Goal: Task Accomplishment & Management: Complete application form

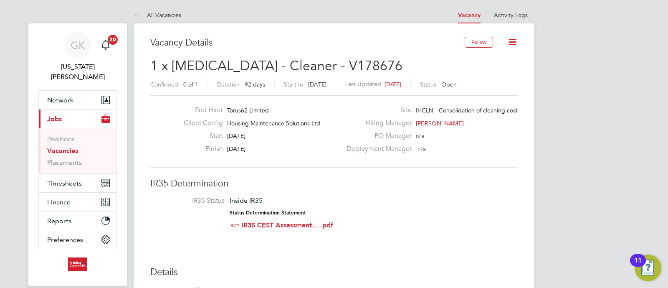
scroll to position [25, 58]
click at [60, 174] on button "Timesheets" at bounding box center [78, 183] width 78 height 18
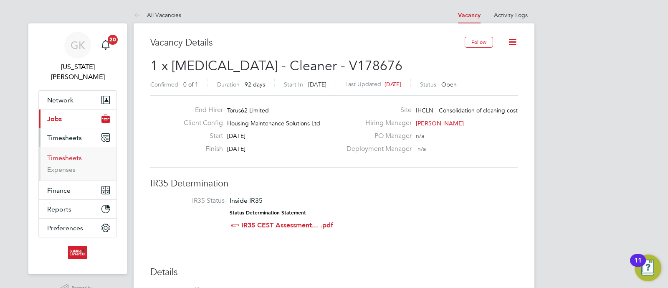
click at [62, 154] on link "Timesheets" at bounding box center [64, 158] width 35 height 8
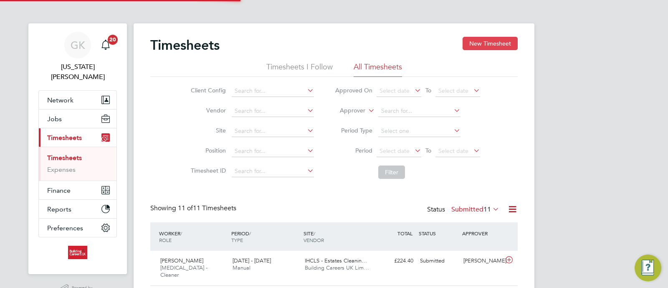
click at [476, 49] on button "New Timesheet" at bounding box center [490, 43] width 55 height 13
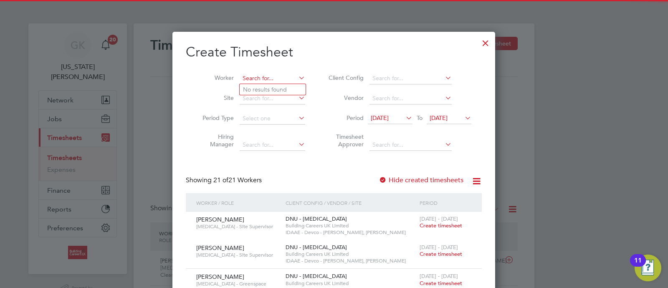
drag, startPoint x: 269, startPoint y: 81, endPoint x: 273, endPoint y: 78, distance: 5.0
click at [272, 80] on input at bounding box center [273, 79] width 66 height 12
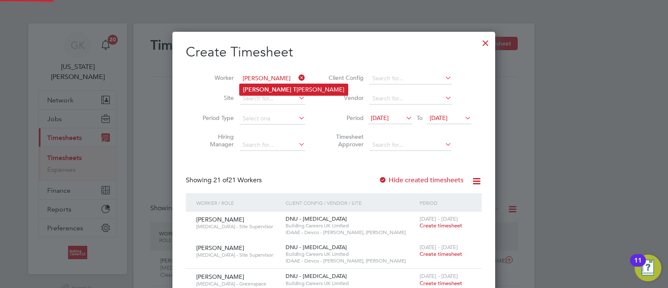
click at [271, 94] on li "[PERSON_NAME]" at bounding box center [294, 89] width 108 height 11
type input "[PERSON_NAME]"
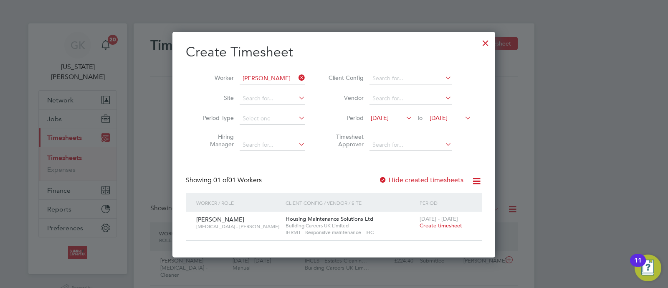
click at [430, 225] on span "Create timesheet" at bounding box center [441, 225] width 43 height 7
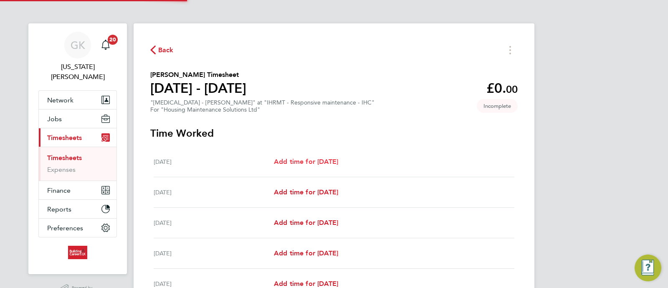
click at [291, 157] on link "Add time for [DATE]" at bounding box center [306, 162] width 64 height 10
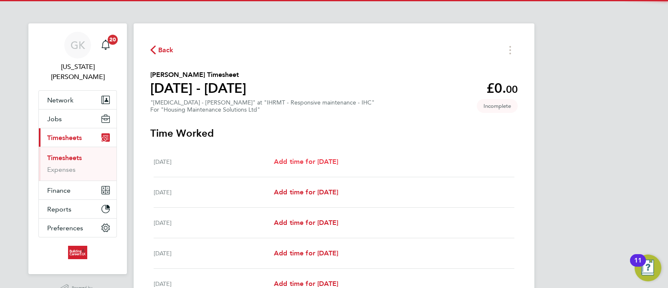
select select "30"
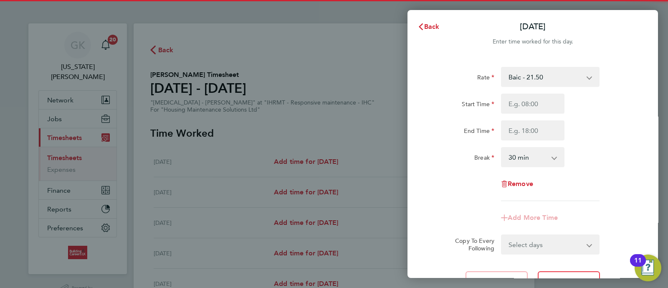
click at [539, 117] on div "Start Time End Time" at bounding box center [533, 117] width 211 height 47
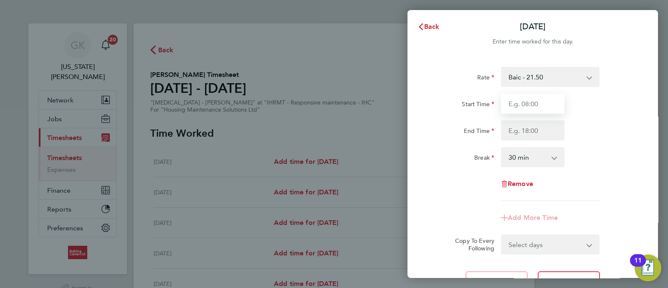
drag, startPoint x: 539, startPoint y: 101, endPoint x: 550, endPoint y: 108, distance: 13.0
click at [539, 101] on input "Start Time" at bounding box center [532, 104] width 63 height 20
type input "08:00"
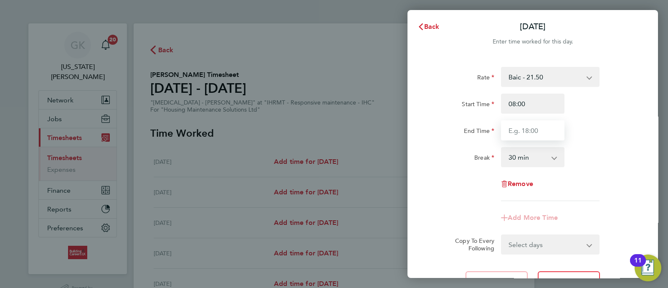
click at [515, 130] on input "End Time" at bounding box center [532, 130] width 63 height 20
type input "16:30"
drag, startPoint x: 597, startPoint y: 165, endPoint x: 570, endPoint y: 237, distance: 77.0
click at [596, 168] on div "Rate Baic - 21.50 Start Time 08:00 End Time 16:30 Break 0 min 15 min 30 min 45 …" at bounding box center [533, 134] width 204 height 134
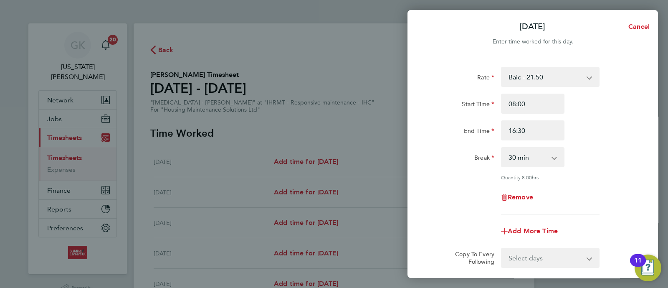
drag, startPoint x: 562, startPoint y: 258, endPoint x: 556, endPoint y: 249, distance: 11.0
click at [562, 258] on select "Select days Day Weekday (Mon-Fri) Weekend (Sat-Sun) [DATE] [DATE] [DATE] [DATE]…" at bounding box center [546, 258] width 88 height 18
select select "WEEKDAY"
click at [502, 249] on select "Select days Day Weekday (Mon-Fri) Weekend (Sat-Sun) [DATE] [DATE] [DATE] [DATE]…" at bounding box center [546, 258] width 88 height 18
select select "[DATE]"
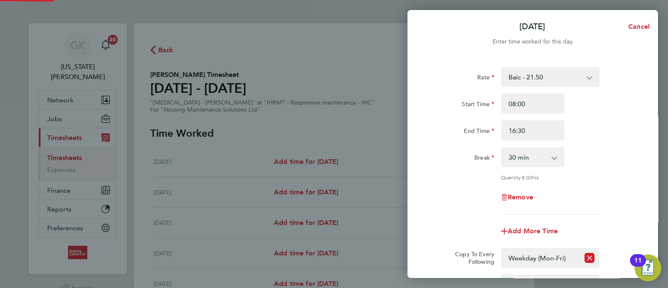
click at [604, 217] on app-timesheet-line-form-group "Rate Baic - 21.50 Start Time 08:00 End Time 16:30 Break 0 min 15 min 30 min 45 …" at bounding box center [533, 154] width 204 height 174
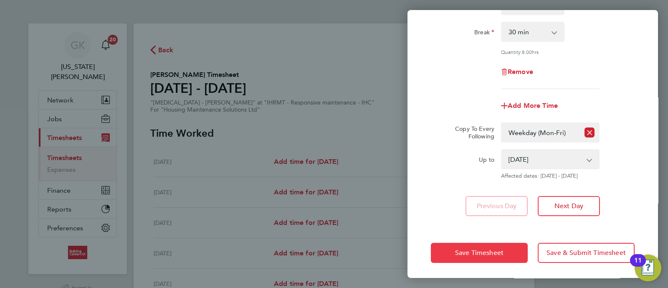
click at [490, 249] on span "Save Timesheet" at bounding box center [479, 253] width 48 height 8
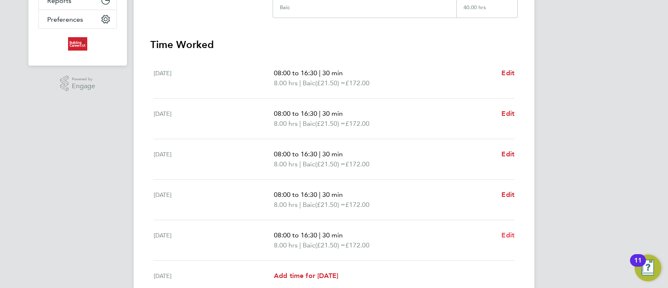
click at [502, 236] on div "08:00 to 16:30 | 30 min 8.00 hrs | Baic (£21.50) = £172.00 Edit" at bounding box center [394, 240] width 241 height 20
click at [505, 236] on span "Edit" at bounding box center [508, 235] width 13 height 8
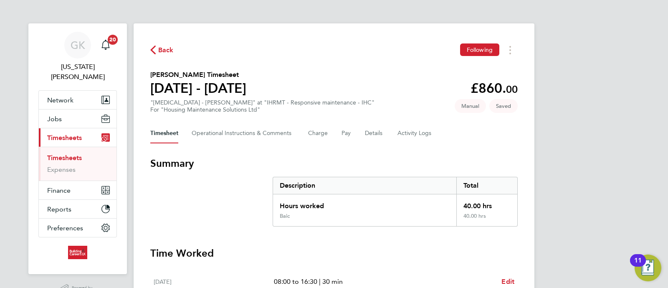
select select "30"
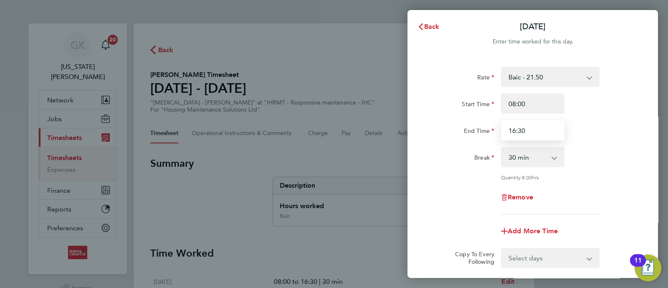
click at [515, 134] on input "16:30" at bounding box center [532, 130] width 63 height 20
type input "15:30"
click at [631, 153] on div "Break 0 min 15 min 30 min 45 min 60 min 75 min 90 min" at bounding box center [533, 157] width 211 height 20
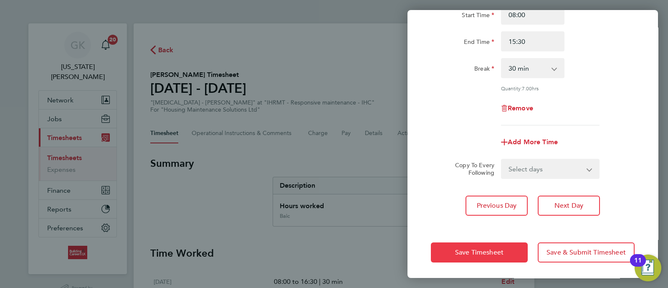
click at [500, 246] on button "Save Timesheet" at bounding box center [479, 252] width 97 height 20
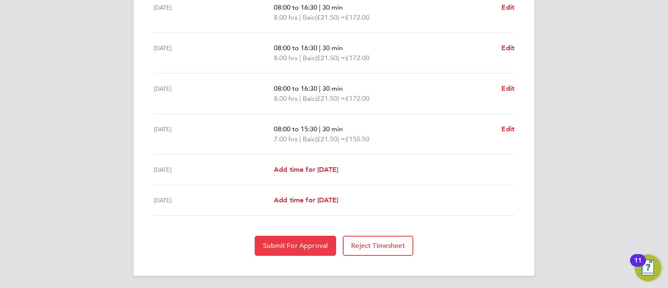
click at [305, 239] on button "Submit For Approval" at bounding box center [295, 246] width 81 height 20
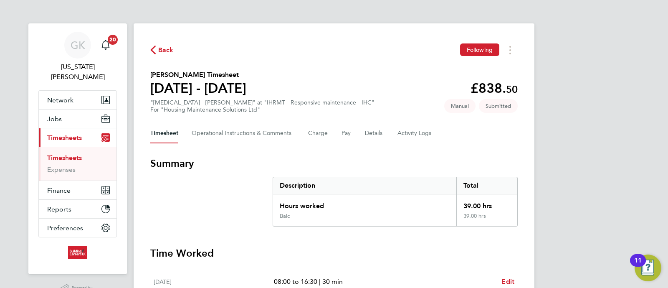
click at [73, 154] on link "Timesheets" at bounding box center [64, 158] width 35 height 8
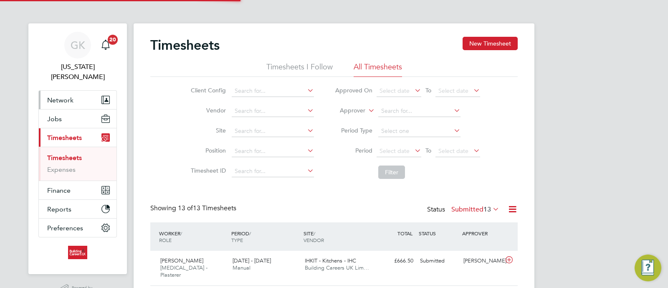
scroll to position [21, 72]
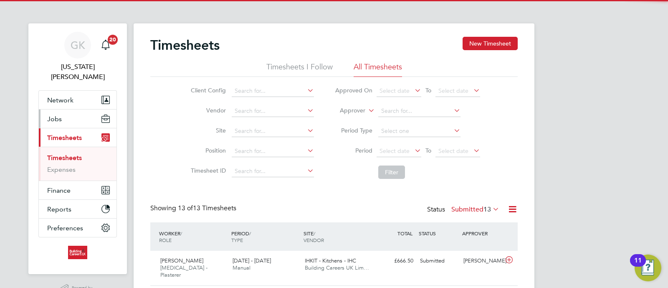
click at [94, 109] on button "Jobs" at bounding box center [78, 118] width 78 height 18
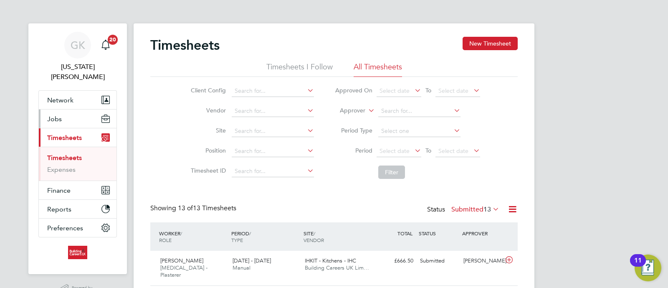
click at [90, 109] on button "Jobs" at bounding box center [78, 118] width 78 height 18
click at [70, 114] on button "Jobs" at bounding box center [78, 118] width 78 height 18
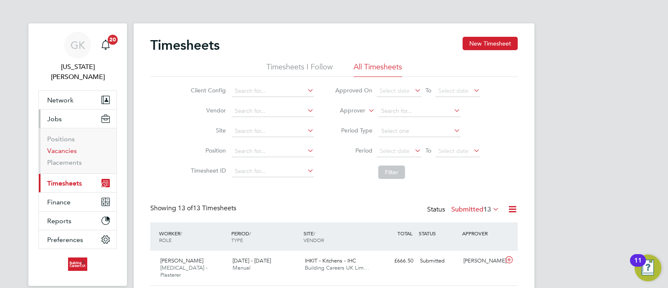
click at [63, 147] on link "Vacancies" at bounding box center [62, 151] width 30 height 8
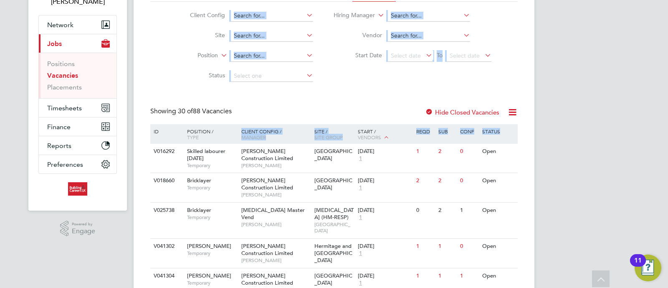
drag, startPoint x: 533, startPoint y: 162, endPoint x: 516, endPoint y: 109, distance: 56.0
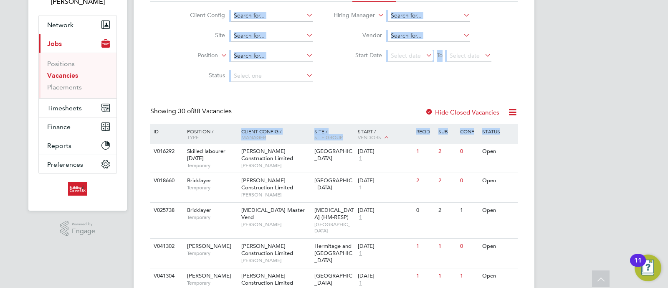
drag, startPoint x: 545, startPoint y: 166, endPoint x: 180, endPoint y: 34, distance: 389.0
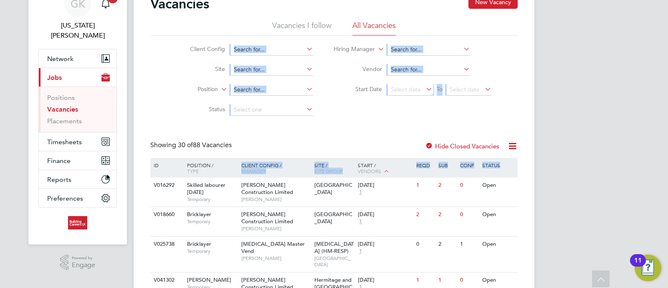
drag, startPoint x: 566, startPoint y: 157, endPoint x: 200, endPoint y: 29, distance: 387.7
click at [505, 94] on div "Client Config Site Position Status Hiring Manager Vendor Start Date Select date…" at bounding box center [334, 78] width 368 height 84
drag, startPoint x: 564, startPoint y: 112, endPoint x: 542, endPoint y: 82, distance: 37.9
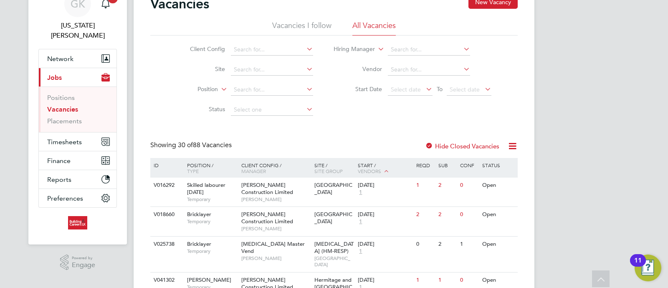
drag, startPoint x: 604, startPoint y: 63, endPoint x: 591, endPoint y: 70, distance: 15.1
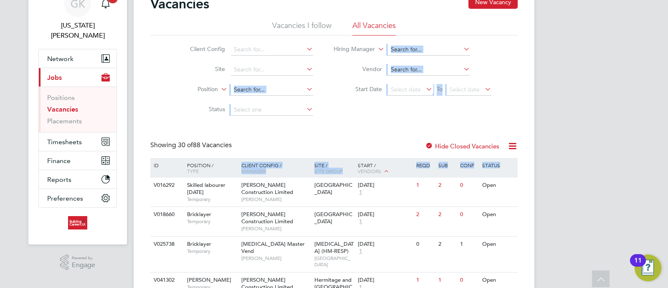
drag, startPoint x: 537, startPoint y: 163, endPoint x: 294, endPoint y: 86, distance: 254.5
click at [358, 112] on div "Client Config Site Position Status Hiring Manager Vendor Start Date Select date…" at bounding box center [334, 78] width 368 height 84
drag, startPoint x: 527, startPoint y: 239, endPoint x: 279, endPoint y: 85, distance: 291.9
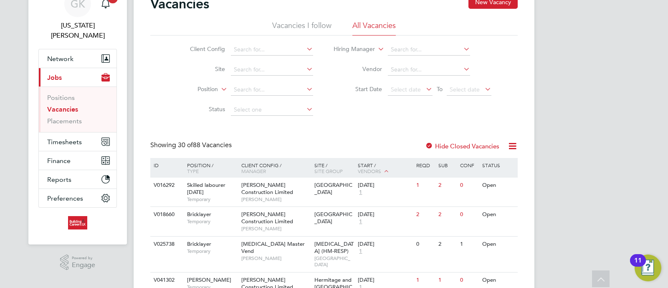
click at [87, 134] on button "Timesheets" at bounding box center [78, 141] width 78 height 18
click at [67, 132] on button "Timesheets" at bounding box center [78, 141] width 78 height 18
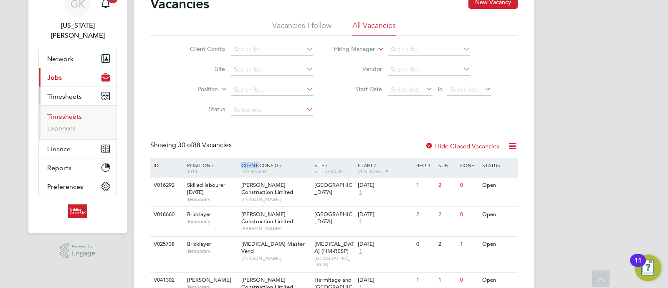
click at [61, 112] on link "Timesheets" at bounding box center [64, 116] width 35 height 8
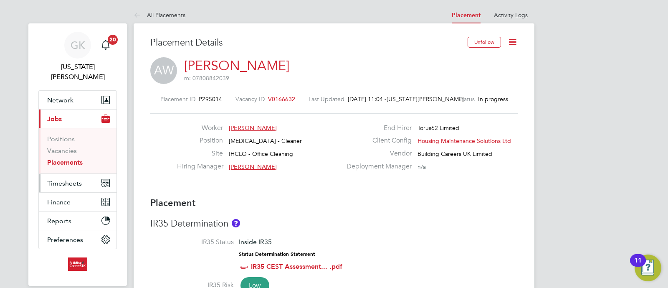
click at [71, 179] on span "Timesheets" at bounding box center [64, 183] width 35 height 8
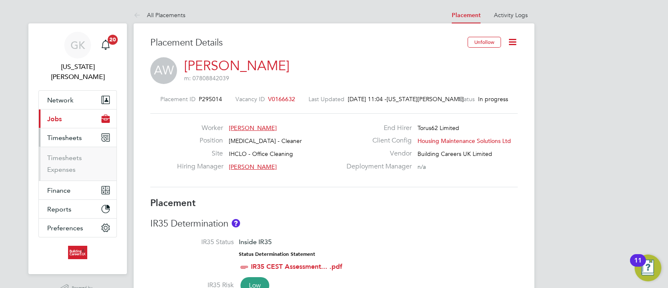
click at [72, 147] on ul "Timesheets Expenses" at bounding box center [78, 164] width 78 height 34
click at [73, 154] on link "Timesheets" at bounding box center [64, 158] width 35 height 8
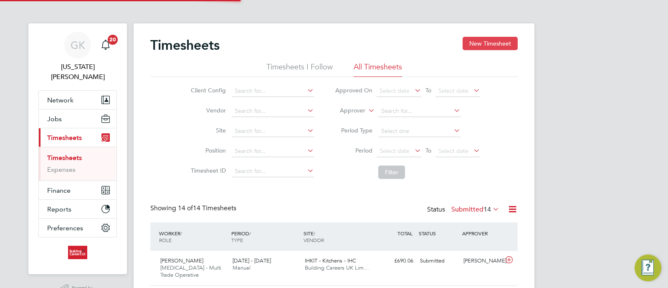
scroll to position [4, 4]
click at [487, 44] on button "New Timesheet" at bounding box center [490, 43] width 55 height 13
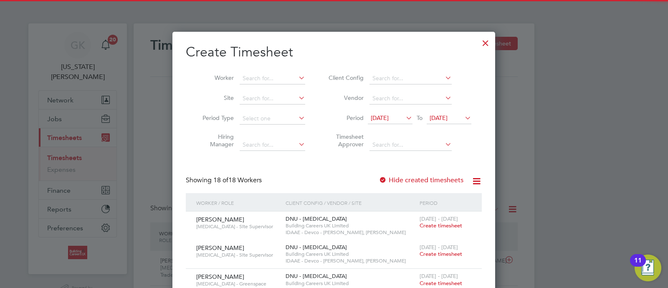
click at [260, 71] on li "Worker" at bounding box center [251, 78] width 130 height 20
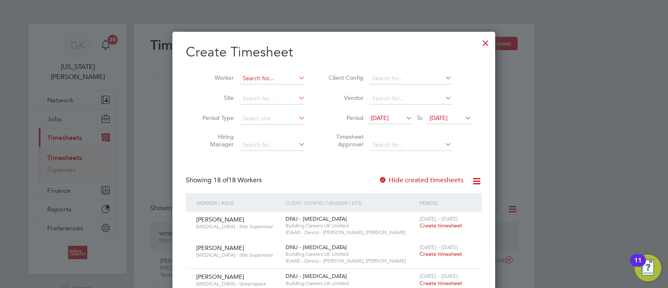
click at [261, 74] on input at bounding box center [273, 79] width 66 height 12
type input "s"
click at [259, 84] on li "Alex Wr ight" at bounding box center [277, 89] width 75 height 11
type input "Alex Wright"
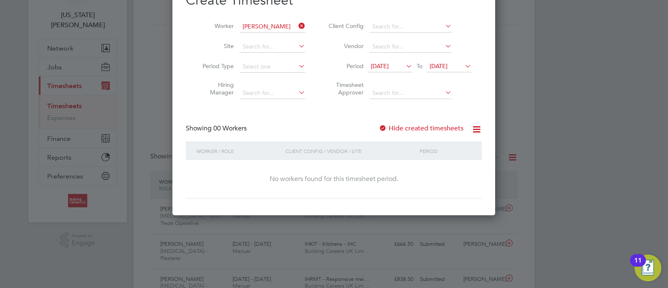
click at [384, 55] on li "Vendor" at bounding box center [399, 47] width 166 height 20
click at [383, 61] on div "18 Aug 2025 To 25 Aug 2025" at bounding box center [420, 67] width 104 height 12
click at [376, 65] on span "[DATE]" at bounding box center [380, 66] width 18 height 8
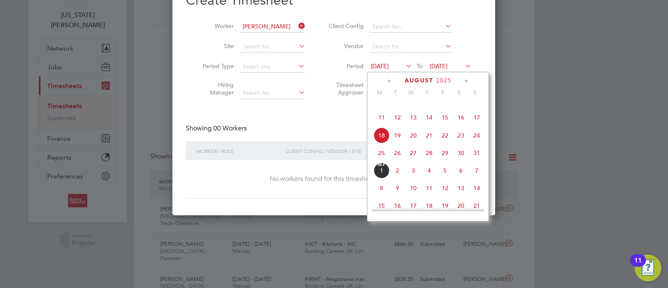
click at [382, 161] on span "25" at bounding box center [382, 153] width 16 height 16
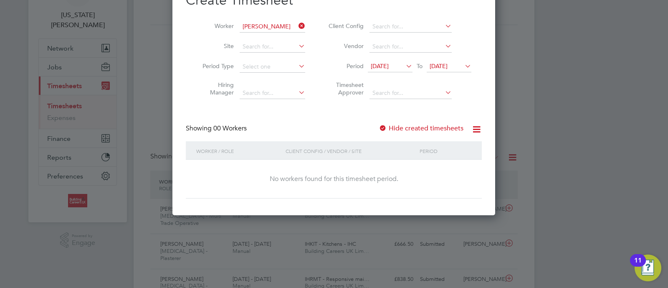
click at [408, 125] on label "Hide created timesheets" at bounding box center [421, 128] width 85 height 8
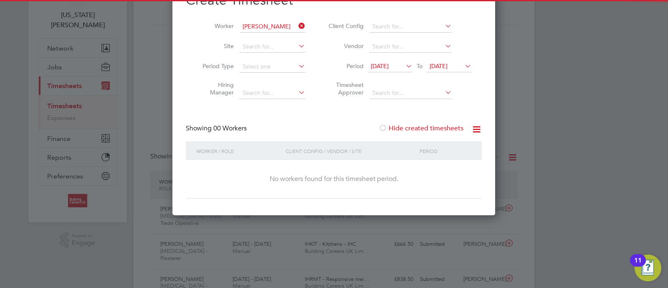
click at [411, 128] on label "Hide created timesheets" at bounding box center [421, 128] width 85 height 8
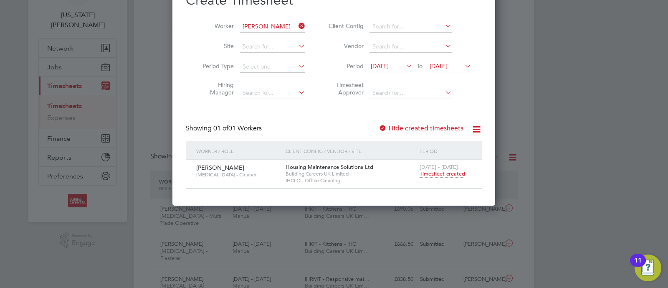
click at [411, 128] on label "Hide created timesheets" at bounding box center [421, 128] width 85 height 8
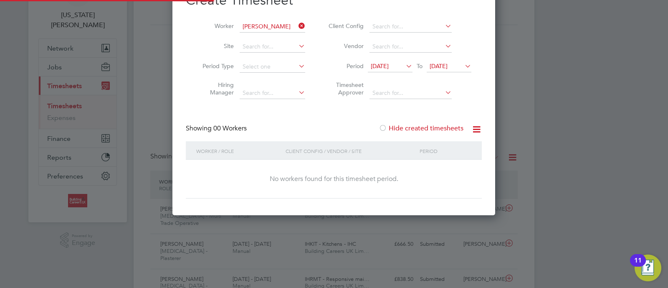
click at [411, 128] on label "Hide created timesheets" at bounding box center [421, 128] width 85 height 8
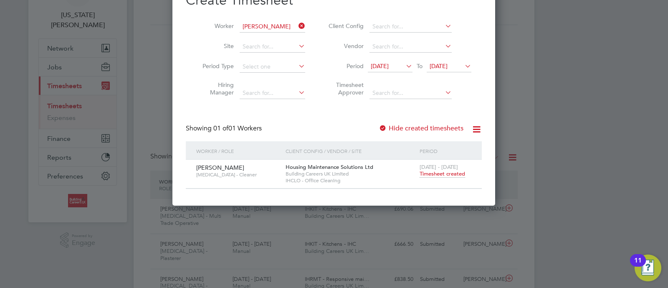
click at [436, 171] on span "Timesheet created" at bounding box center [443, 174] width 46 height 8
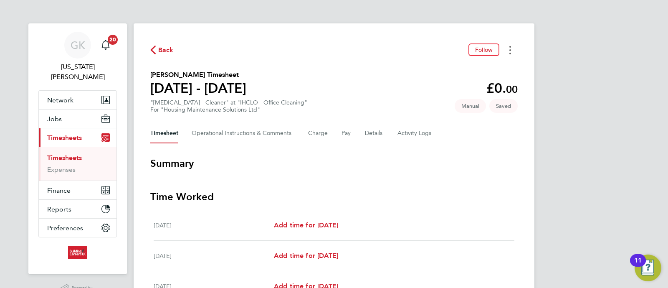
click at [511, 53] on icon "Timesheets Menu" at bounding box center [511, 50] width 2 height 8
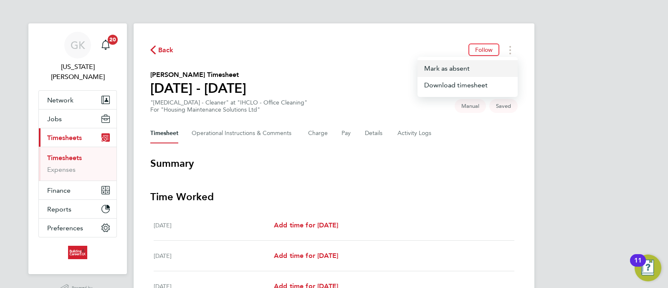
click at [475, 69] on button "Mark as absent" at bounding box center [468, 68] width 100 height 17
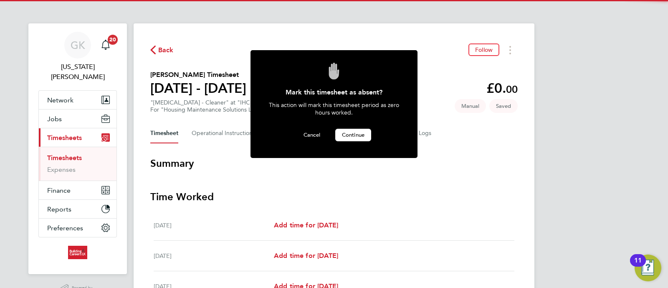
drag, startPoint x: 332, startPoint y: 141, endPoint x: 346, endPoint y: 136, distance: 15.5
click at [339, 140] on div "Cancel Continue" at bounding box center [334, 139] width 142 height 21
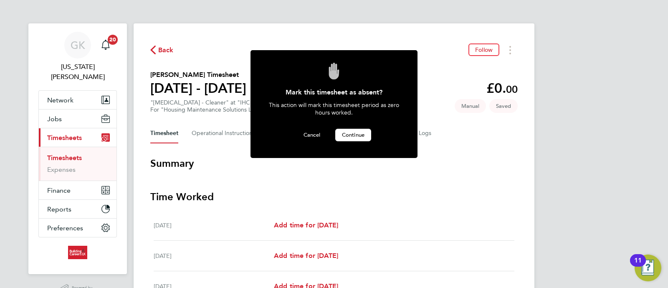
click at [346, 136] on span "Continue" at bounding box center [353, 134] width 23 height 7
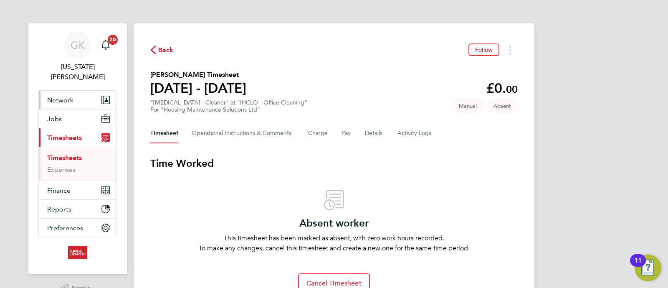
click at [61, 96] on span "Network" at bounding box center [60, 100] width 26 height 8
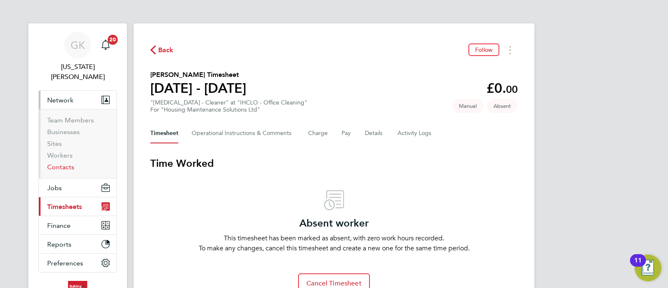
drag, startPoint x: 63, startPoint y: 155, endPoint x: 63, endPoint y: 146, distance: 8.8
click at [63, 163] on link "Contacts" at bounding box center [60, 167] width 27 height 8
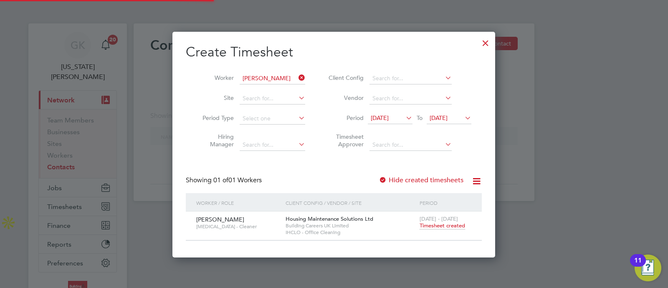
scroll to position [226, 323]
click at [63, 145] on div at bounding box center [334, 144] width 668 height 288
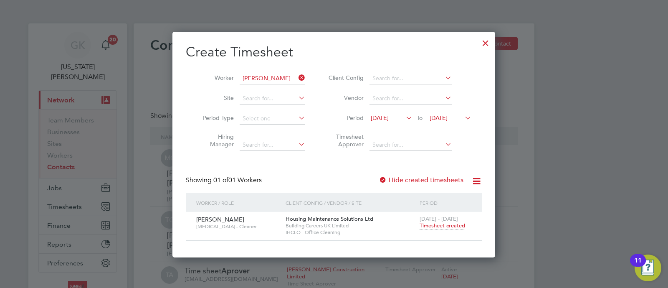
click at [489, 46] on div at bounding box center [485, 40] width 15 height 15
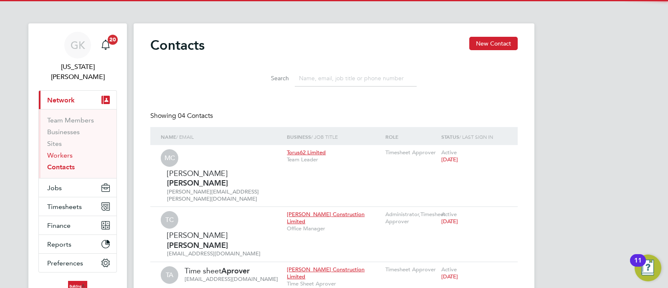
click at [51, 151] on link "Workers" at bounding box center [59, 155] width 25 height 8
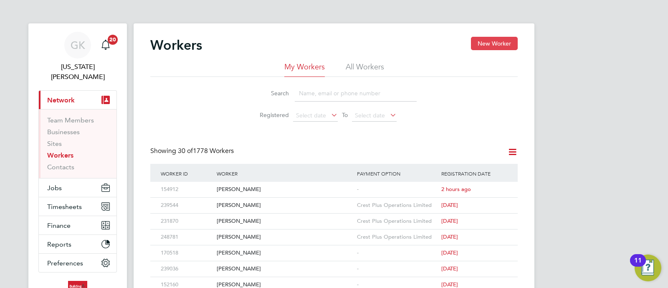
click at [471, 41] on button "New Worker" at bounding box center [494, 43] width 47 height 13
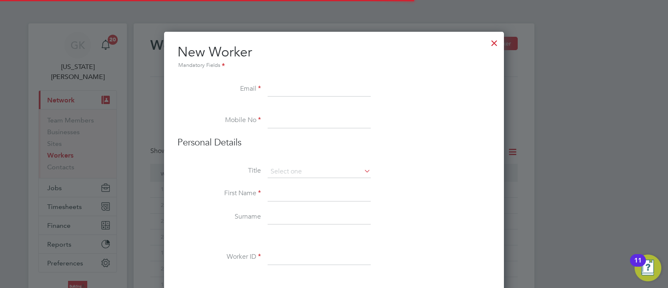
scroll to position [933, 340]
click at [304, 86] on input at bounding box center [319, 89] width 103 height 15
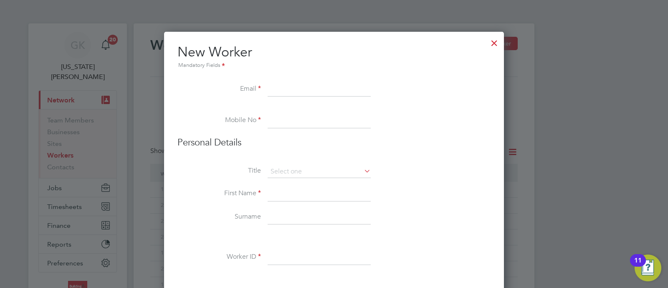
paste input "iangriffiths28@outlook.com"
type input "iangriffiths28@outlook.com"
drag, startPoint x: 300, startPoint y: 116, endPoint x: 284, endPoint y: 67, distance: 51.4
click at [300, 116] on input at bounding box center [319, 120] width 103 height 15
paste input "7902 820348"
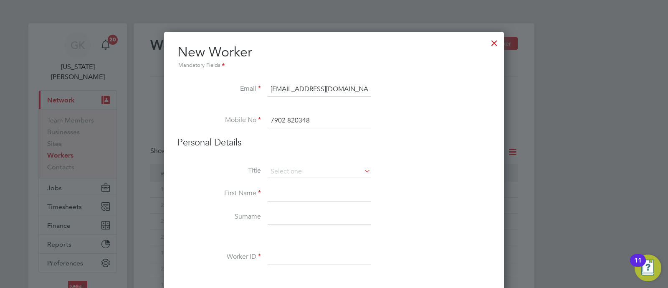
click at [271, 118] on input "7902 820348" at bounding box center [319, 120] width 103 height 15
click at [292, 120] on input "07902 820348" at bounding box center [319, 120] width 103 height 15
type input "07902820348"
click at [307, 167] on input at bounding box center [319, 171] width 103 height 13
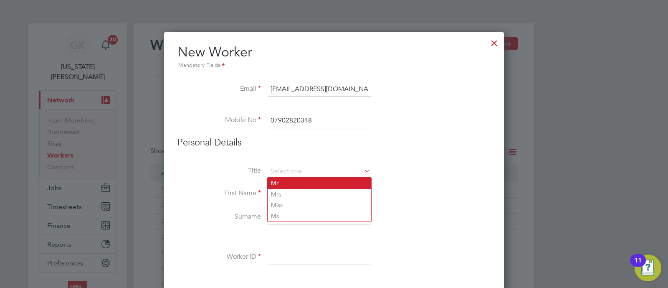
click at [302, 178] on li "Mr" at bounding box center [320, 183] width 104 height 11
type input "Mr"
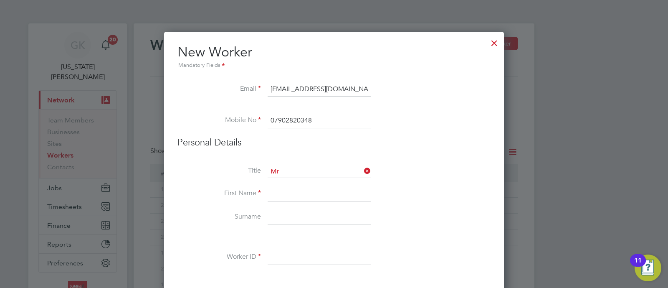
click at [296, 192] on input at bounding box center [319, 193] width 103 height 15
type input "Ian"
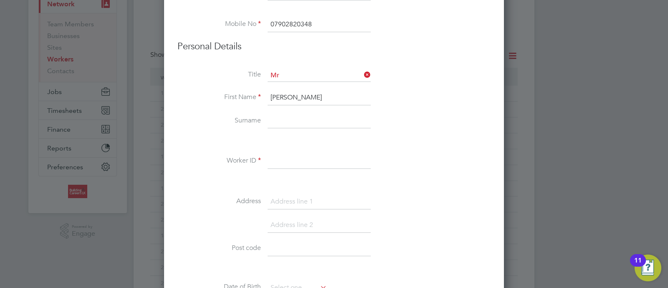
type input "F"
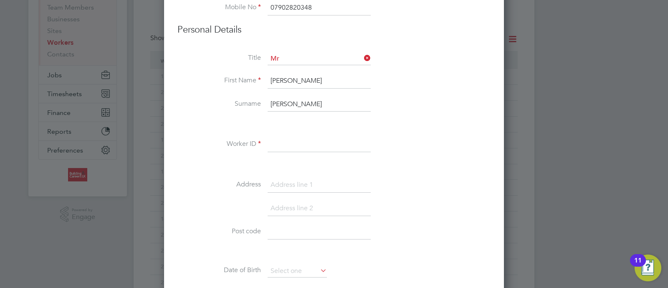
type input "Griffiths"
click at [321, 140] on input at bounding box center [319, 144] width 103 height 15
paste input "248124"
type input "248124"
click at [293, 179] on input at bounding box center [319, 185] width 103 height 15
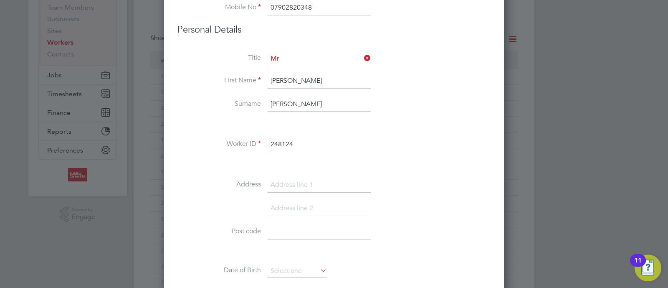
paste input "Kingsheath Ave, Knotty Ash, Liverpool L14 4AR, UK"
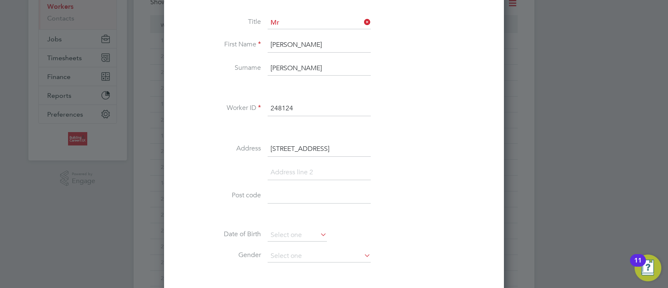
scroll to position [165, 0]
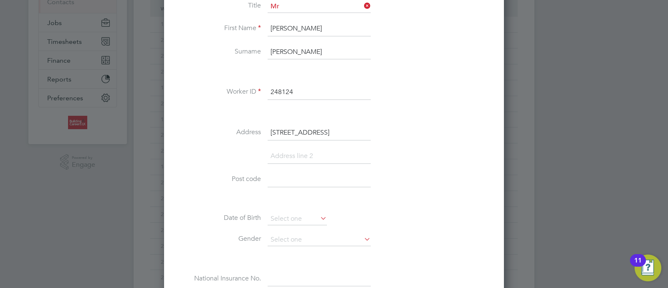
drag, startPoint x: 330, startPoint y: 130, endPoint x: 357, endPoint y: 133, distance: 27.3
click at [357, 133] on input "Kingsheath Ave, Knotty Ash, Liverpool L14 4AR, UK" at bounding box center [319, 132] width 103 height 15
type input "Kingsheath Ave, Knotty Ash, Liverpool L14 4AR, UK"
click at [327, 182] on input at bounding box center [319, 179] width 103 height 15
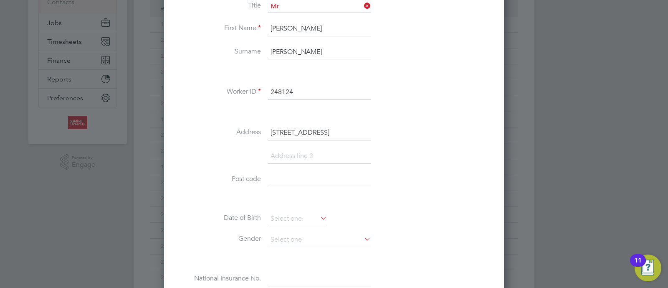
paste input "L14 4AR,"
type input "L14 4AR"
click at [400, 172] on li "Post code L14 4AR" at bounding box center [334, 183] width 313 height 23
click at [321, 210] on div "Title Mr First Name Ian Surname Griffiths Worker ID 248124 Address Kingsheath A…" at bounding box center [334, 151] width 313 height 303
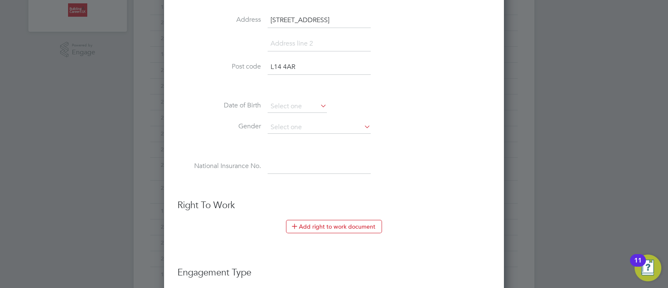
scroll to position [322, 0]
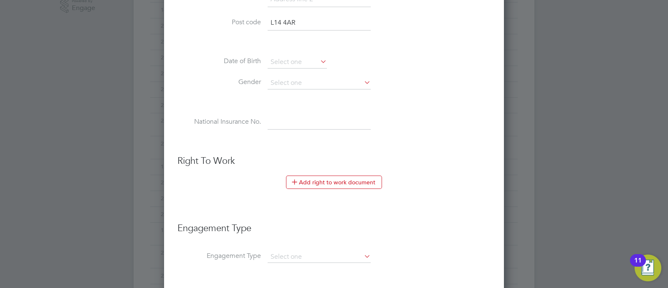
drag, startPoint x: 289, startPoint y: 127, endPoint x: 301, endPoint y: 132, distance: 12.7
click at [289, 127] on input at bounding box center [319, 122] width 103 height 15
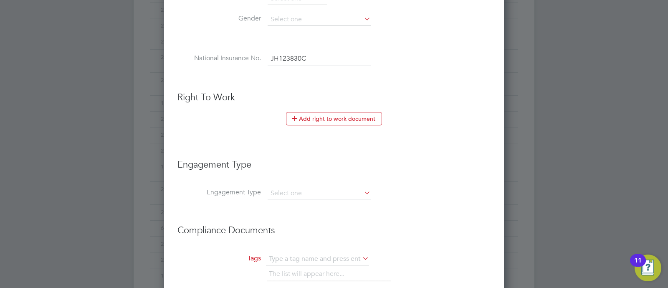
scroll to position [478, 0]
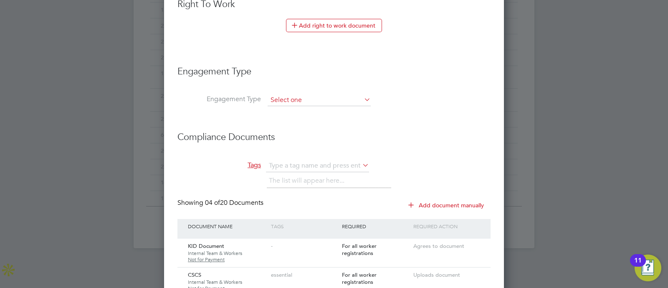
type input "JH 12 38 30 C"
click at [288, 102] on input at bounding box center [319, 100] width 103 height 12
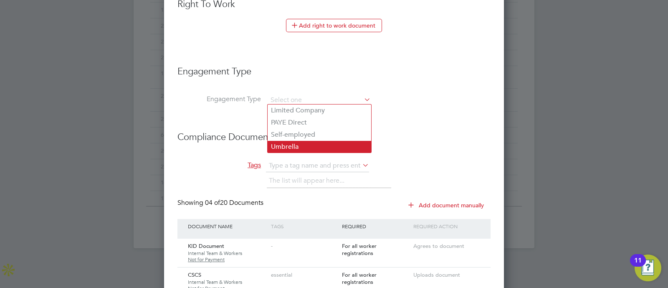
click at [287, 147] on li "Umbrella" at bounding box center [320, 147] width 104 height 12
type input "Umbrella"
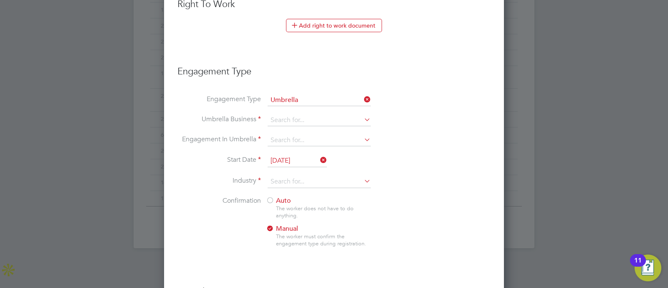
scroll to position [1088, 340]
click at [282, 109] on li "Engagement Type Umbrella" at bounding box center [334, 104] width 313 height 20
click at [282, 116] on input at bounding box center [319, 120] width 103 height 12
click at [290, 132] on li "Cres t Plus Operations Limited" at bounding box center [320, 130] width 104 height 12
type input "Crest Plus Operations Limited"
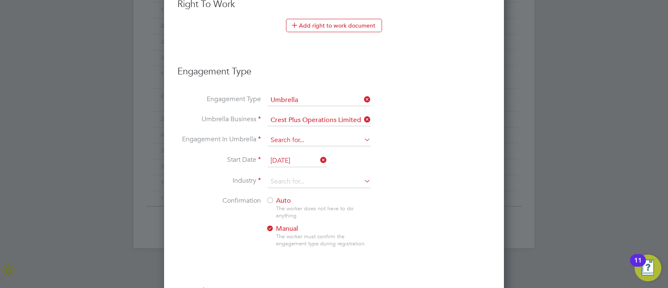
click at [305, 139] on input at bounding box center [319, 140] width 103 height 12
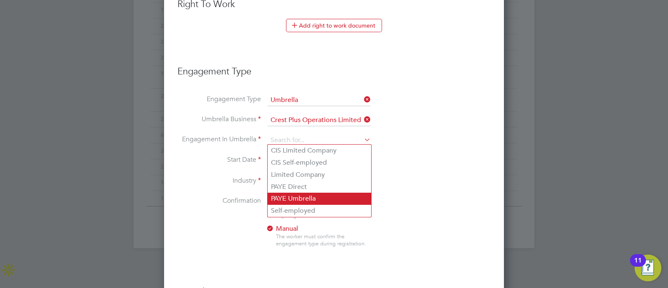
click at [297, 193] on li "PAYE Umbrella" at bounding box center [320, 199] width 104 height 12
type input "PAYE Umbrella"
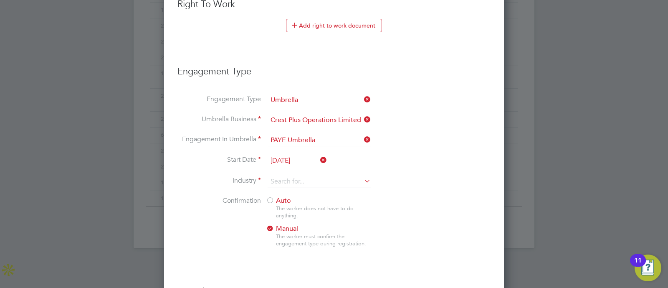
click at [290, 160] on input "01 Sep 2025" at bounding box center [297, 161] width 59 height 13
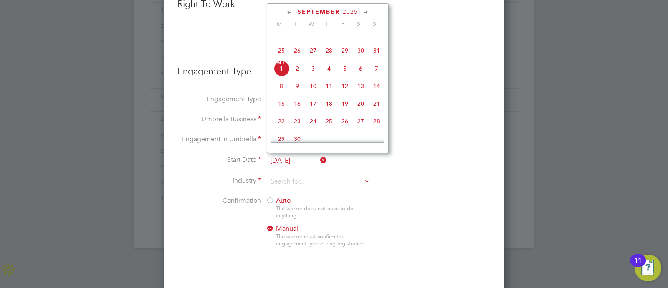
click at [290, 160] on input "01 Sep 2025" at bounding box center [297, 161] width 59 height 13
click at [382, 157] on li "Start Date 01 Sep 2025" at bounding box center [334, 165] width 313 height 21
click at [289, 155] on input "01 Sep 2025" at bounding box center [297, 161] width 59 height 13
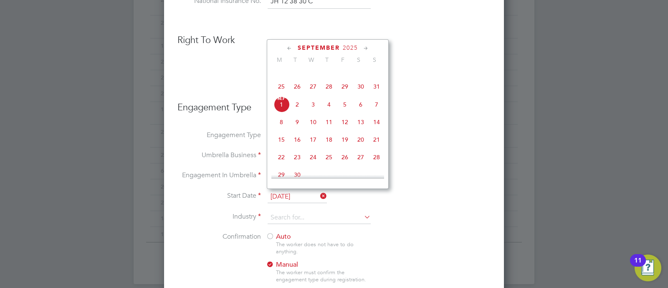
scroll to position [426, 0]
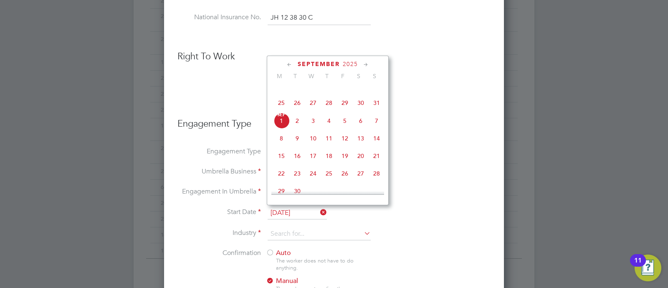
click at [313, 129] on span "3" at bounding box center [313, 121] width 16 height 16
type input "03 Sep 2025"
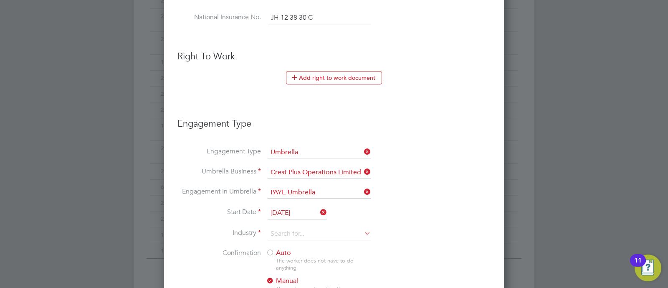
scroll to position [530, 0]
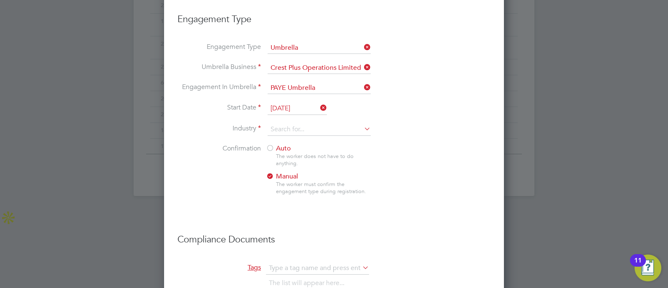
click at [279, 150] on div "Auto The worker does not have to do anything. Manual The worker must confirm th…" at bounding box center [318, 172] width 104 height 56
click at [271, 146] on div at bounding box center [270, 149] width 8 height 8
click at [288, 117] on li "Start Date 03 Sep 2025" at bounding box center [334, 112] width 313 height 21
click at [295, 129] on input at bounding box center [319, 129] width 103 height 13
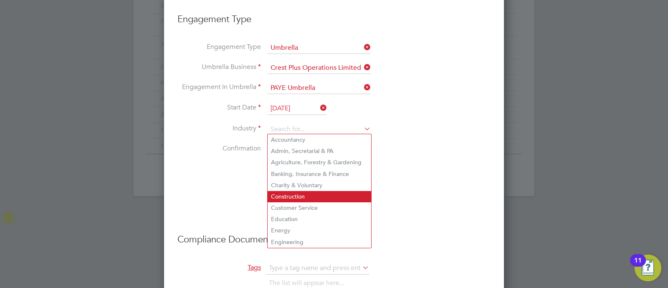
click at [294, 196] on li "Construction" at bounding box center [320, 196] width 104 height 11
type input "Construction"
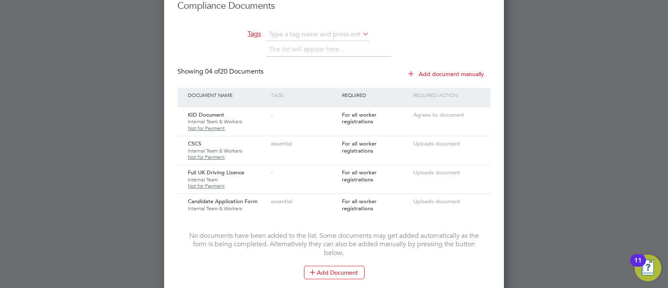
scroll to position [831, 0]
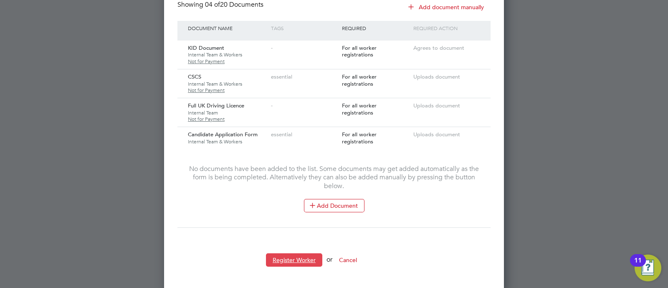
click at [302, 262] on button "Register Worker" at bounding box center [294, 259] width 56 height 13
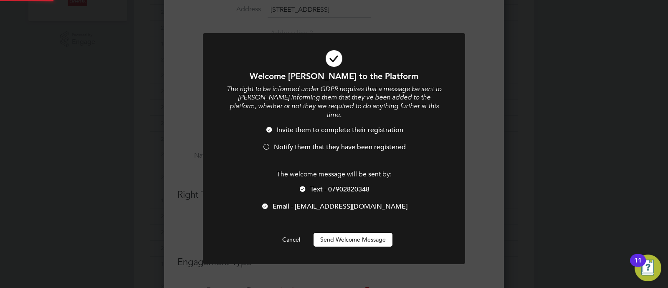
scroll to position [0, 0]
click at [345, 233] on button "Send Welcome Message" at bounding box center [353, 239] width 79 height 13
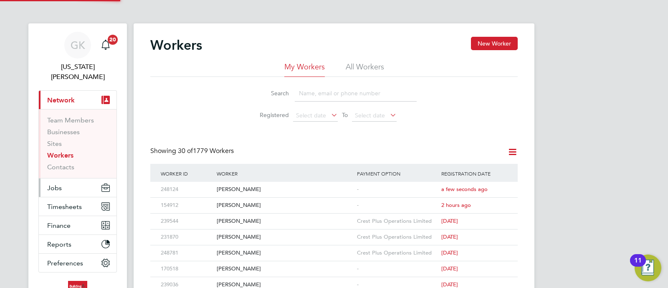
click at [63, 180] on button "Jobs" at bounding box center [78, 187] width 78 height 18
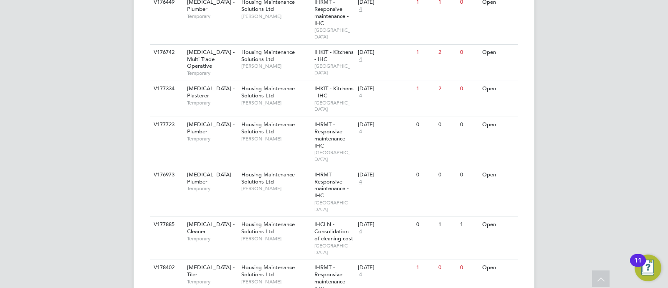
scroll to position [1044, 0]
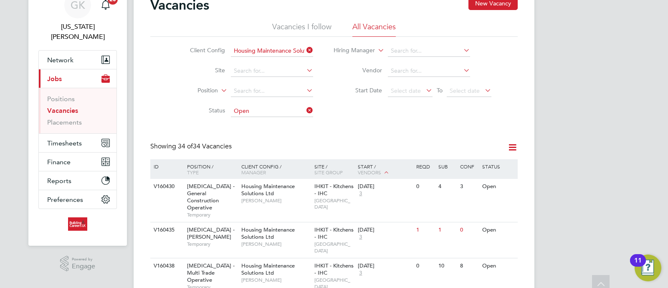
scroll to position [0, 0]
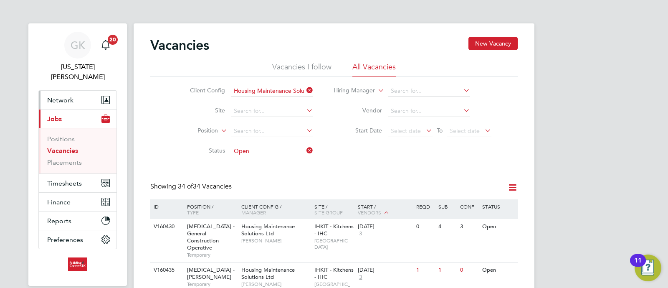
click at [79, 96] on button "Network" at bounding box center [78, 100] width 78 height 18
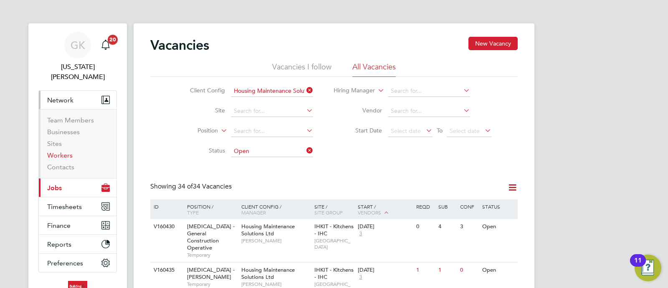
click at [62, 151] on link "Workers" at bounding box center [59, 155] width 25 height 8
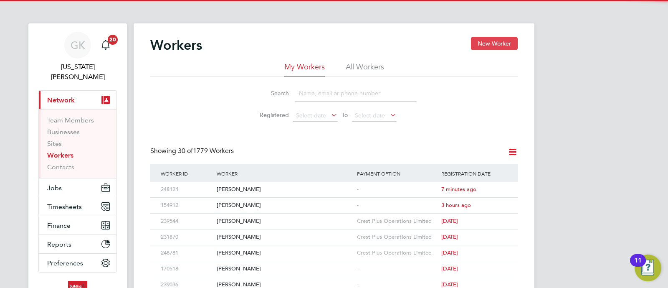
click at [492, 42] on button "New Worker" at bounding box center [494, 43] width 47 height 13
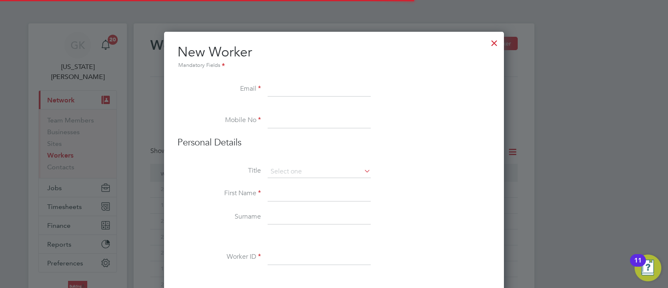
scroll to position [933, 340]
click at [296, 89] on input at bounding box center [319, 89] width 103 height 15
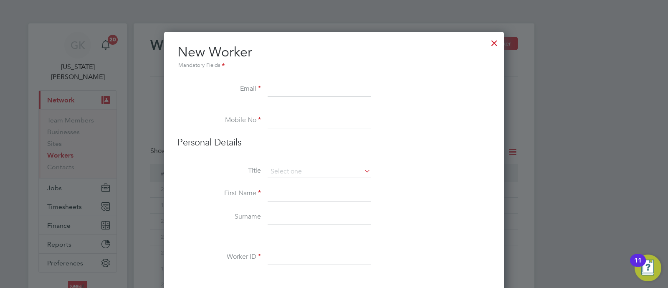
paste input "fayewright39@icloud.com"
type input "fayewright39@icloud.com"
drag, startPoint x: 309, startPoint y: 129, endPoint x: 309, endPoint y: 118, distance: 10.9
click at [309, 128] on li "Mobile No" at bounding box center [334, 124] width 313 height 23
drag, startPoint x: 309, startPoint y: 118, endPoint x: 239, endPoint y: 1, distance: 136.4
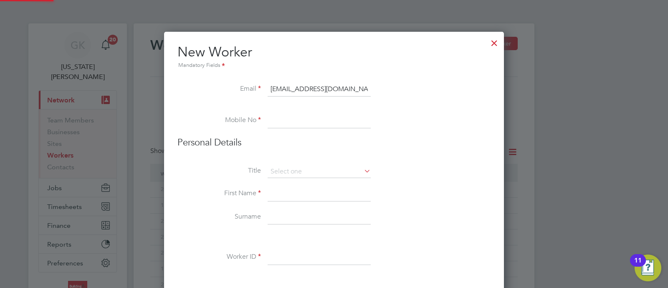
click at [309, 118] on input at bounding box center [319, 120] width 103 height 15
paste input "7719 212497"
click at [271, 117] on input "7719 212497" at bounding box center [319, 120] width 103 height 15
click at [292, 118] on input "07719 212497" at bounding box center [319, 120] width 103 height 15
type input "07719212497"
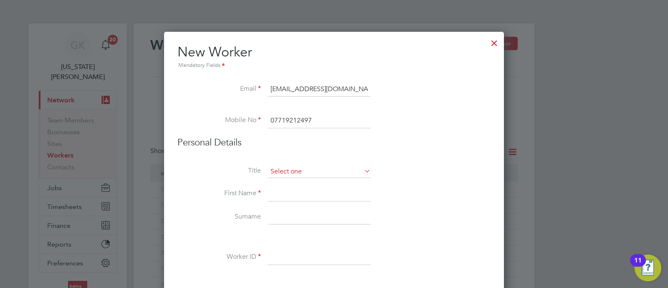
click at [307, 167] on input at bounding box center [319, 171] width 103 height 13
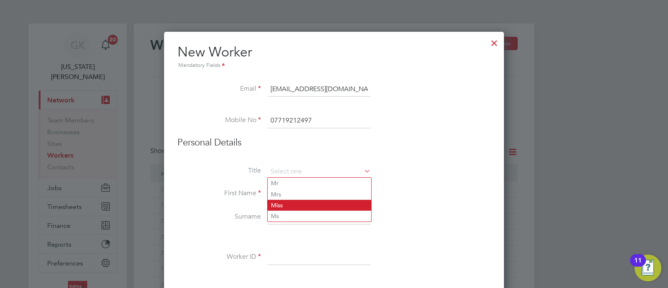
click at [292, 204] on li "Miss" at bounding box center [320, 205] width 104 height 11
type input "Miss"
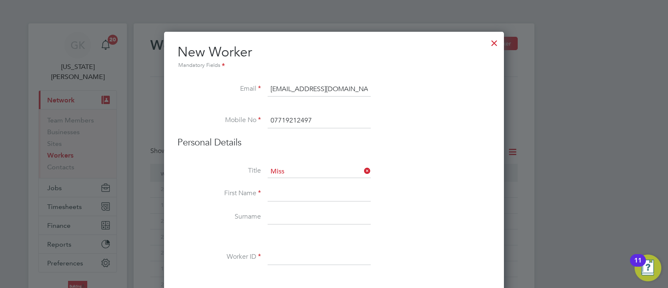
click at [293, 195] on input at bounding box center [319, 193] width 103 height 15
type input "Faye"
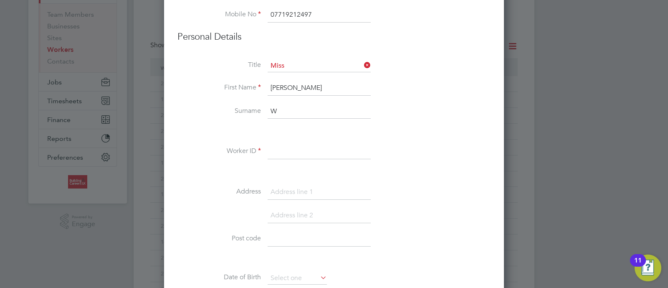
scroll to position [113, 0]
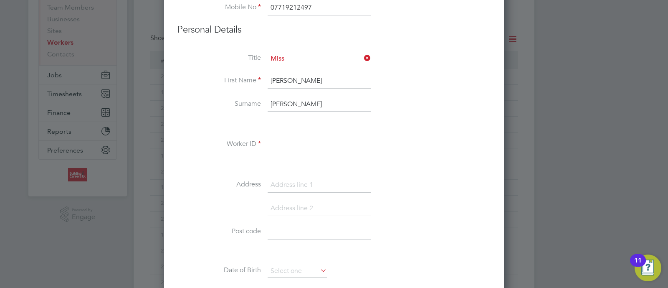
type input "[PERSON_NAME]"
paste input "214488"
type input "214488"
drag, startPoint x: 420, startPoint y: 148, endPoint x: 410, endPoint y: 148, distance: 10.4
click at [420, 147] on li "Worker ID 214488" at bounding box center [334, 148] width 313 height 23
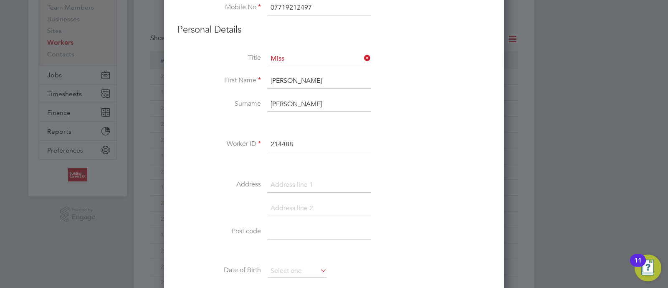
drag, startPoint x: 307, startPoint y: 180, endPoint x: 255, endPoint y: 93, distance: 101.1
click at [307, 180] on input at bounding box center [319, 185] width 103 height 15
paste input "Studland Rd, Liverpool L9 6BA, UK"
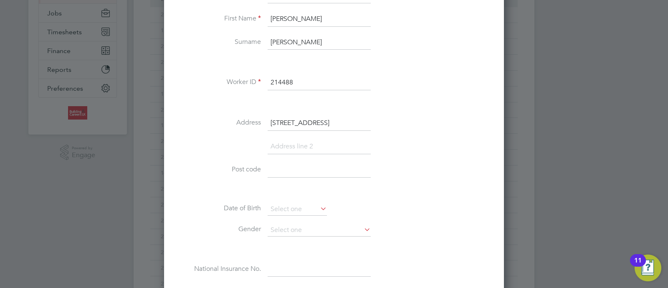
scroll to position [217, 0]
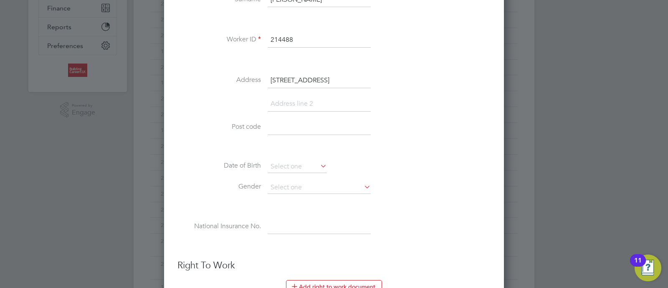
drag, startPoint x: 335, startPoint y: 78, endPoint x: 353, endPoint y: 79, distance: 18.8
click at [353, 79] on input "Studland Rd, Liverpool L9 6BA, UK" at bounding box center [319, 80] width 103 height 15
type input "Studland Rd, Liverpool , UK"
click at [294, 125] on input at bounding box center [319, 127] width 103 height 15
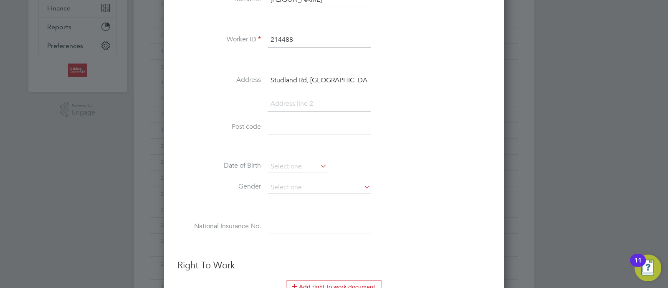
paste input "L9 6BA"
type input "L9 6BA"
click at [412, 122] on li "Post code L9 6BA" at bounding box center [334, 131] width 313 height 23
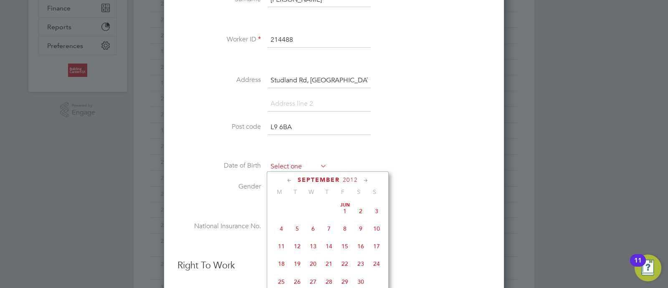
click at [305, 162] on input at bounding box center [297, 166] width 59 height 13
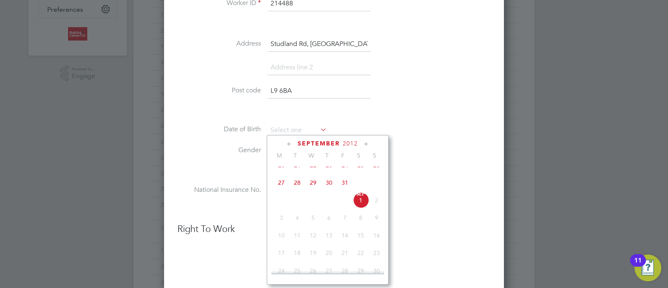
scroll to position [269, 0]
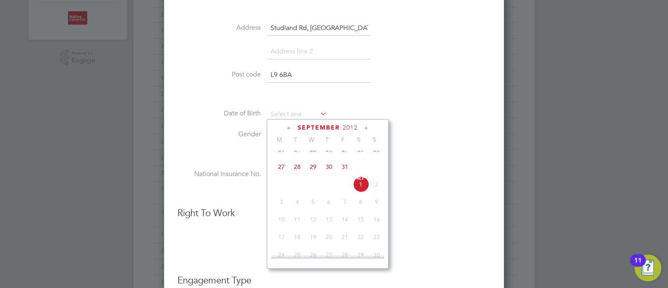
click at [418, 174] on li "National Insurance No." at bounding box center [334, 178] width 313 height 23
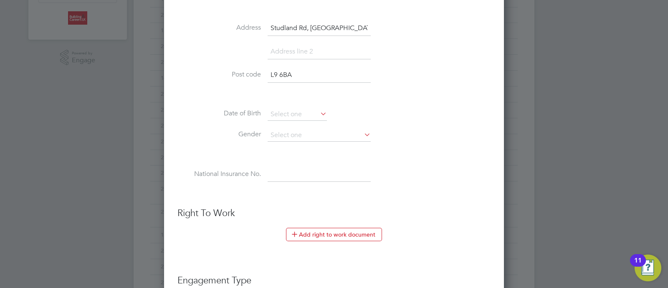
click at [293, 122] on li "Date of Birth" at bounding box center [334, 118] width 313 height 21
click at [294, 139] on input at bounding box center [319, 135] width 103 height 13
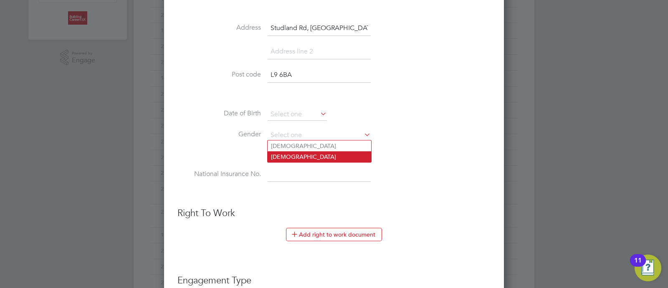
click at [300, 152] on li "Female" at bounding box center [320, 156] width 104 height 11
type input "Female"
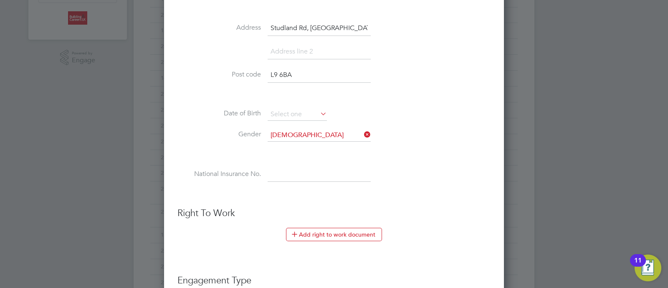
click at [432, 172] on li "National Insurance No." at bounding box center [334, 178] width 313 height 23
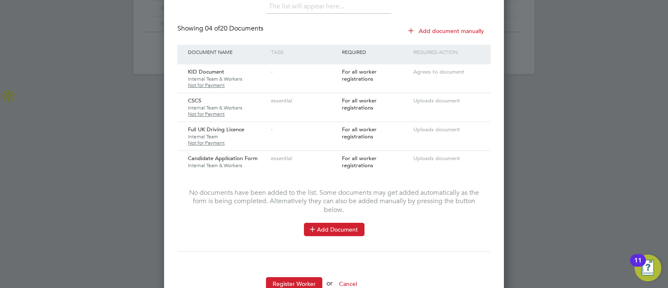
scroll to position [676, 0]
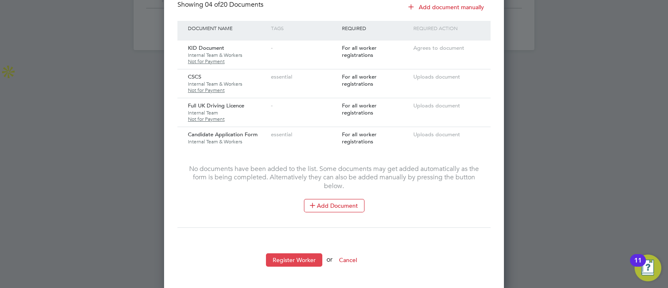
click at [307, 254] on button "Register Worker" at bounding box center [294, 259] width 56 height 13
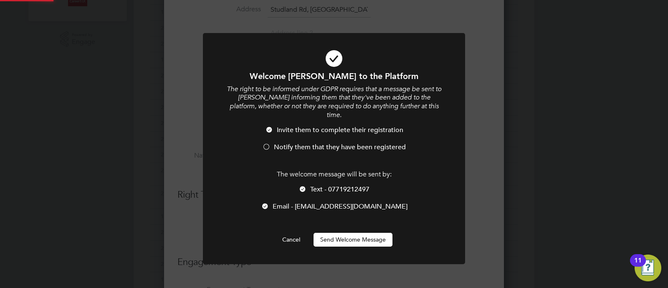
scroll to position [0, 0]
click at [337, 233] on button "Send Welcome Message" at bounding box center [353, 239] width 79 height 13
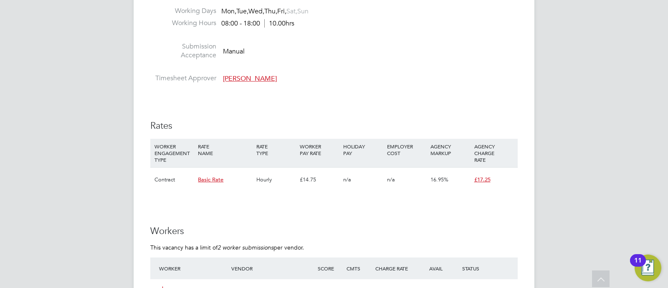
scroll to position [470, 0]
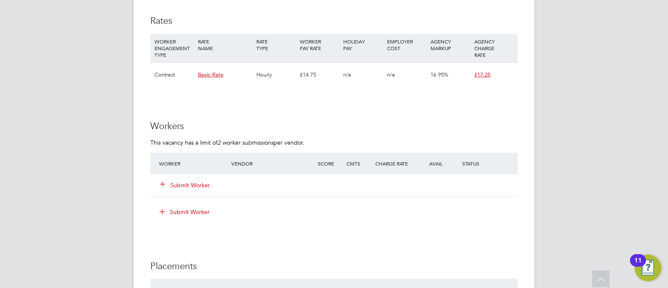
click at [166, 183] on icon at bounding box center [163, 183] width 6 height 6
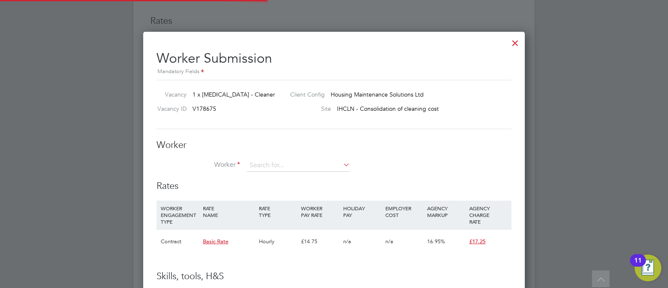
scroll to position [506, 382]
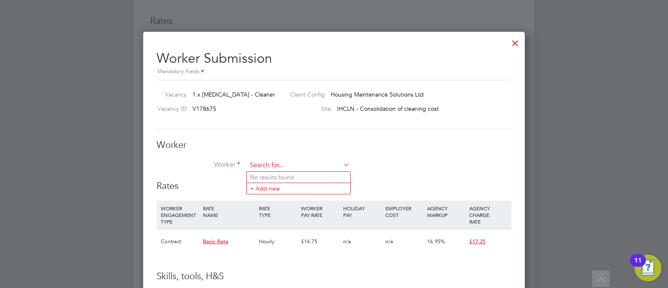
click at [256, 161] on input at bounding box center [298, 165] width 103 height 13
click at [257, 174] on b "Ian" at bounding box center [274, 177] width 48 height 7
type input "Ian Griffiths (248124)"
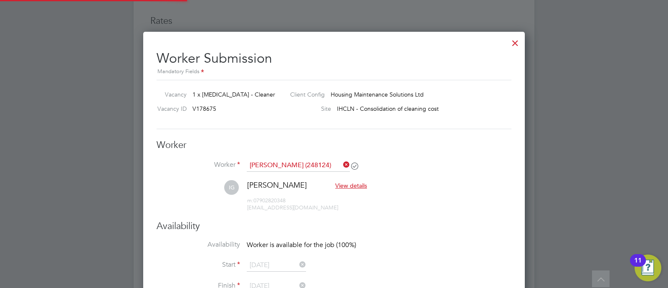
scroll to position [0, 0]
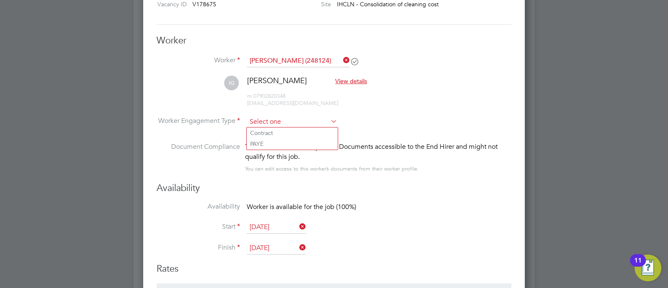
click at [292, 122] on input at bounding box center [292, 122] width 91 height 13
click at [286, 130] on li "Contract" at bounding box center [292, 132] width 91 height 11
type input "Contract"
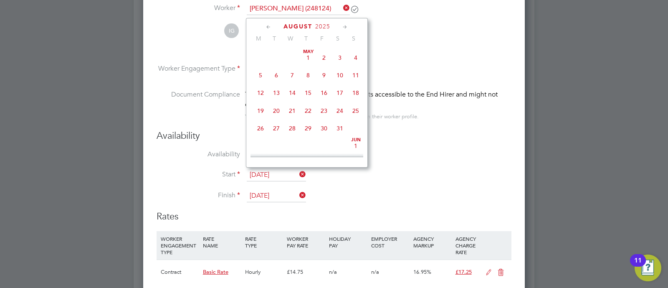
click at [260, 169] on input "[DATE]" at bounding box center [276, 175] width 59 height 13
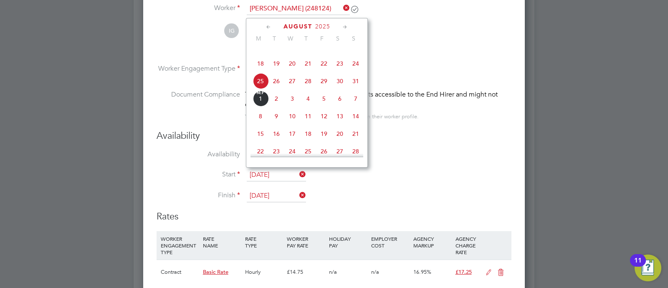
click at [292, 107] on span "3" at bounding box center [292, 99] width 16 height 16
type input "03 Sep 2025"
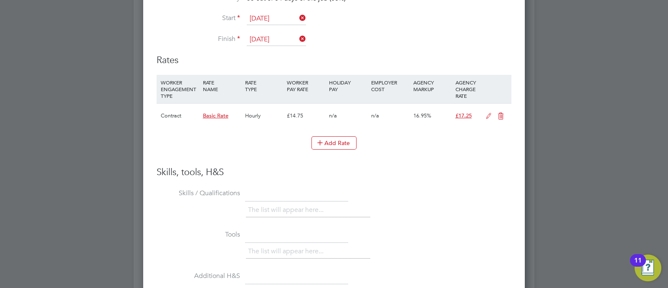
click at [485, 113] on icon at bounding box center [489, 116] width 10 height 7
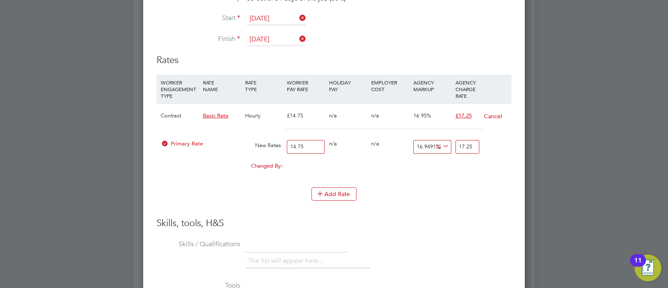
drag, startPoint x: 319, startPoint y: 149, endPoint x: 252, endPoint y: 139, distance: 67.6
click at [252, 139] on div "Primary Rate New Rates: 14.75 0 n/a 0 n/a 16.949152542372882 0 % 17.25" at bounding box center [334, 147] width 355 height 22
type input "1"
type input "0.1694915254237288"
type input "1.1694915254237288"
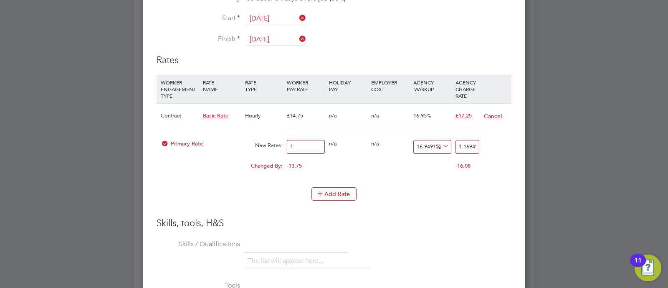
type input "16"
type input "2.71186440677966"
type input "18.71186440677966"
type input "16.2"
type input "2.745762711864408"
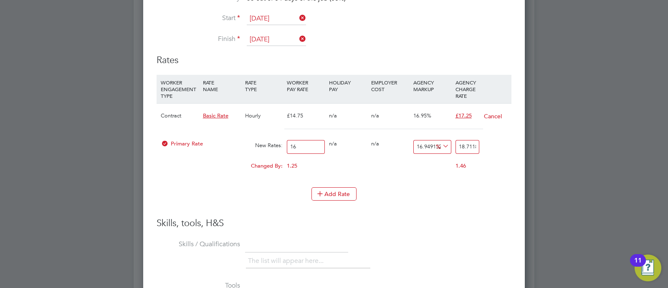
type input "18.945762711864408"
type input "16.20"
click at [441, 143] on icon at bounding box center [441, 146] width 0 height 12
click at [440, 166] on li "£" at bounding box center [443, 165] width 20 height 11
drag, startPoint x: 417, startPoint y: 140, endPoint x: 449, endPoint y: 143, distance: 31.9
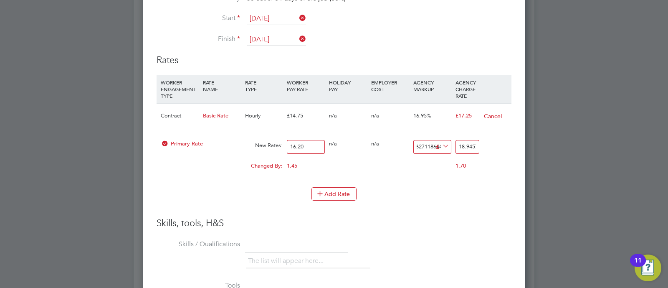
click at [449, 143] on div "16.949152542372882 2.745762711864408 £" at bounding box center [432, 147] width 42 height 22
type input "2"
type input "18.2"
type input "2.5"
type input "18.7"
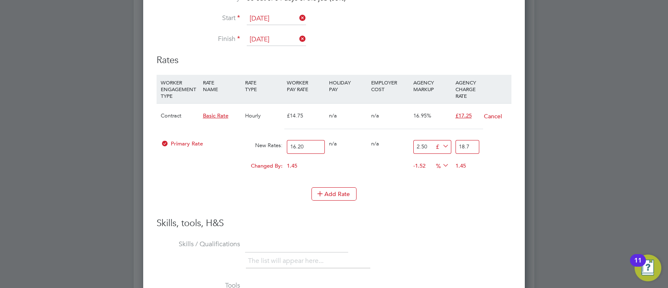
type input "2.50"
click at [465, 195] on div "Add Rate" at bounding box center [334, 193] width 355 height 13
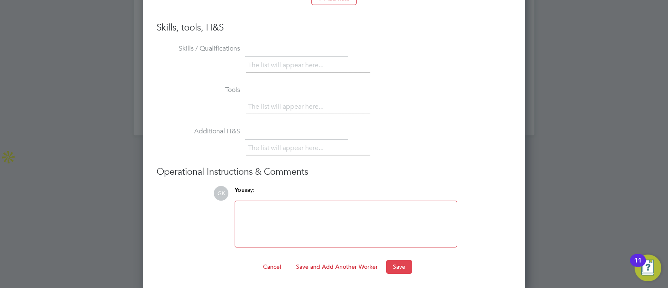
click at [387, 269] on button "Save" at bounding box center [399, 266] width 26 height 13
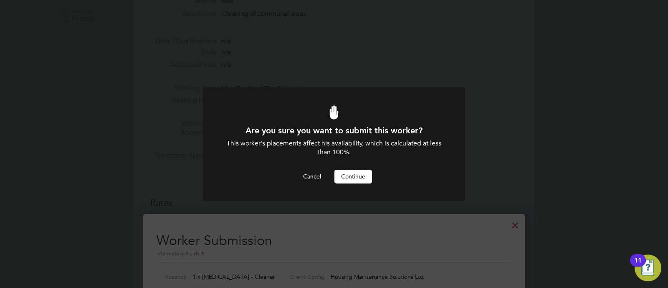
click at [352, 182] on button "Continue" at bounding box center [354, 176] width 38 height 13
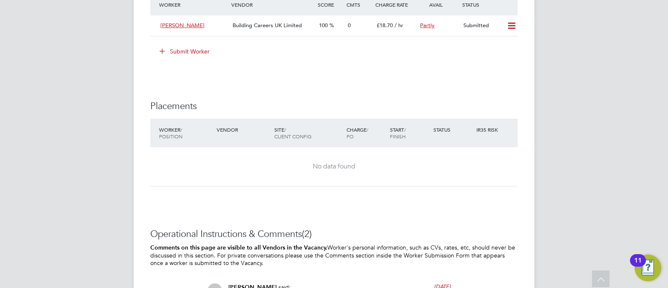
scroll to position [524, 0]
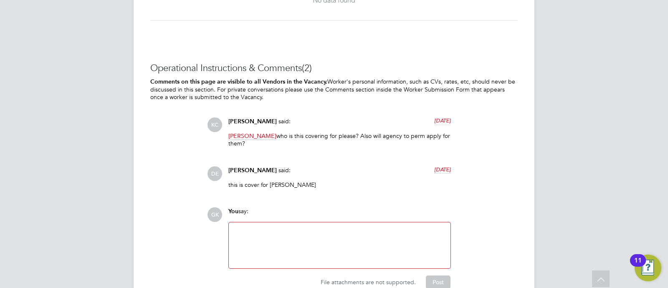
scroll to position [837, 0]
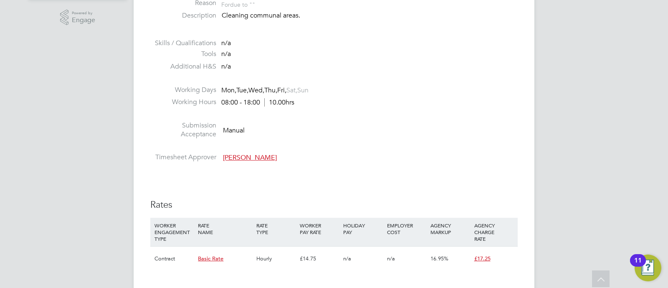
scroll to position [77, 0]
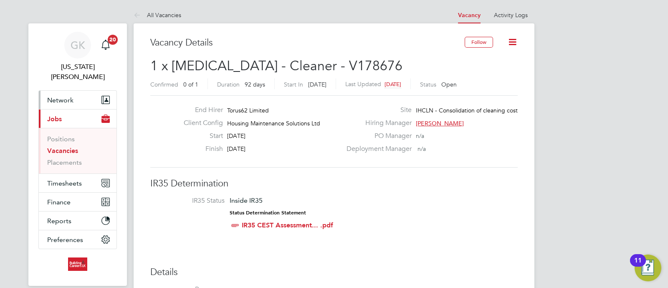
drag, startPoint x: 82, startPoint y: 89, endPoint x: 82, endPoint y: 98, distance: 8.8
click at [82, 91] on button "Network" at bounding box center [78, 100] width 78 height 18
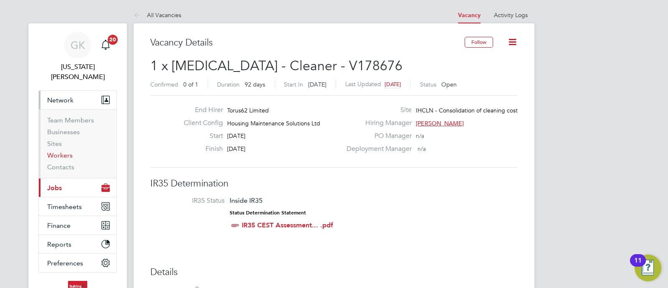
click at [66, 151] on link "Workers" at bounding box center [59, 155] width 25 height 8
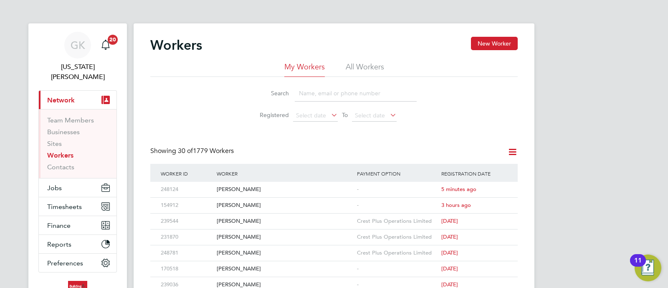
click at [321, 90] on input at bounding box center [356, 93] width 122 height 16
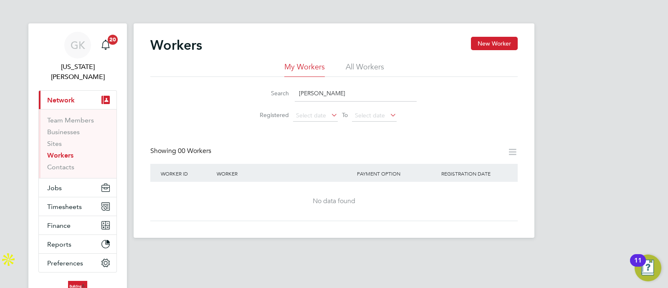
click at [340, 76] on ul "My Workers All Workers" at bounding box center [334, 69] width 368 height 15
click at [360, 62] on li "All Workers" at bounding box center [365, 69] width 38 height 15
click at [325, 96] on input "[PERSON_NAME]" at bounding box center [356, 93] width 122 height 16
type input "[PERSON_NAME]"
click at [359, 93] on input "[PERSON_NAME]" at bounding box center [356, 93] width 122 height 16
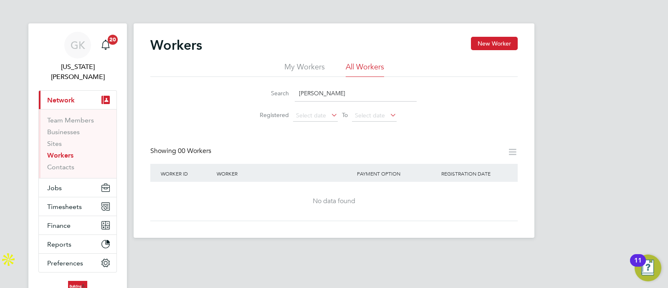
drag, startPoint x: 322, startPoint y: 93, endPoint x: 285, endPoint y: 93, distance: 36.8
click at [285, 93] on div "Search [PERSON_NAME]" at bounding box center [333, 93] width 165 height 16
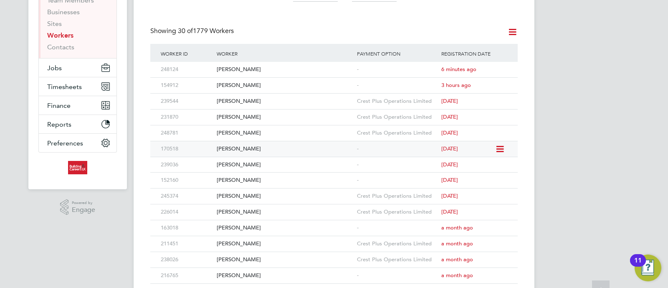
scroll to position [157, 0]
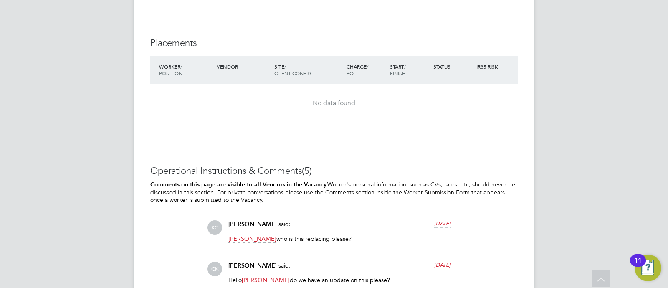
scroll to position [484, 0]
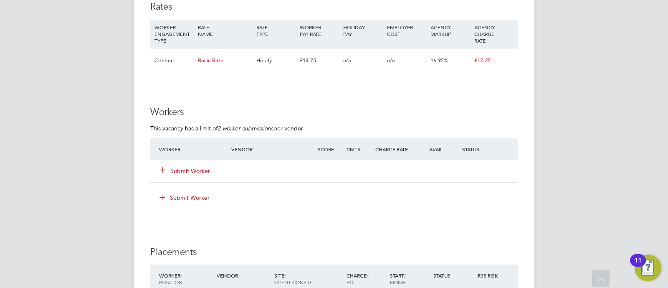
click at [164, 172] on icon at bounding box center [163, 169] width 6 height 6
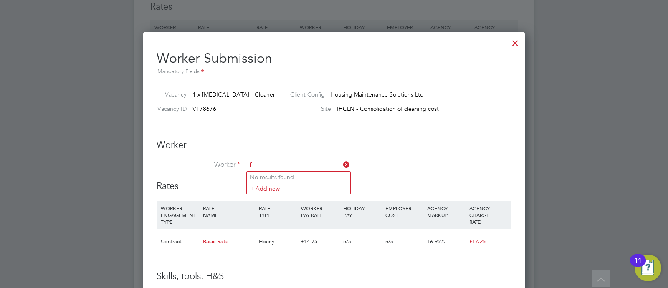
scroll to position [4, 4]
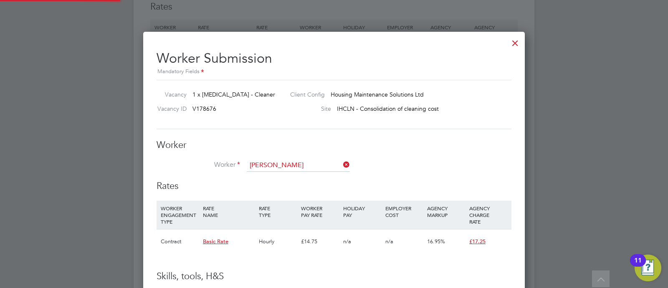
click at [299, 174] on li "Faye Wr ight (214488)" at bounding box center [299, 177] width 104 height 11
type input "Faye Wright (214488)"
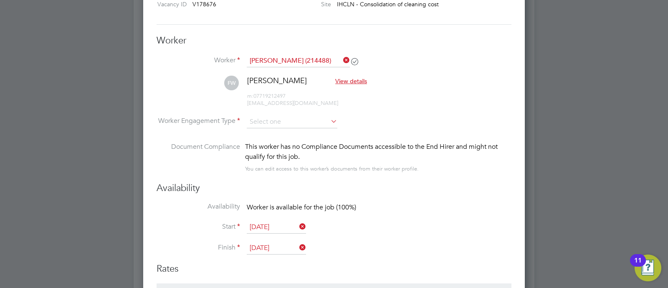
scroll to position [329, 0]
click at [264, 223] on input "25 Aug 2025" at bounding box center [276, 227] width 59 height 13
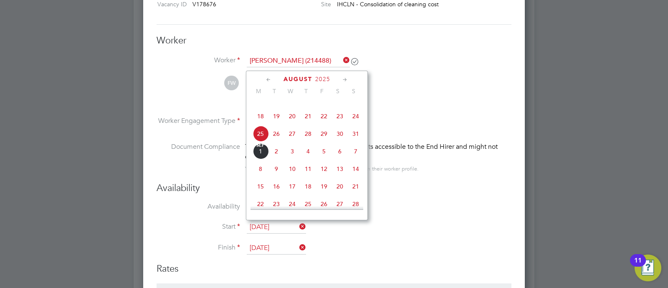
click at [261, 177] on span "8" at bounding box center [261, 169] width 16 height 16
type input "08 Sep 2025"
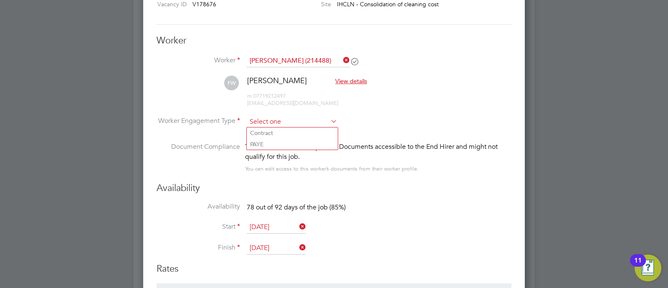
click at [282, 125] on input at bounding box center [292, 122] width 91 height 13
click at [281, 129] on li "Contract" at bounding box center [292, 132] width 91 height 11
type input "Contract"
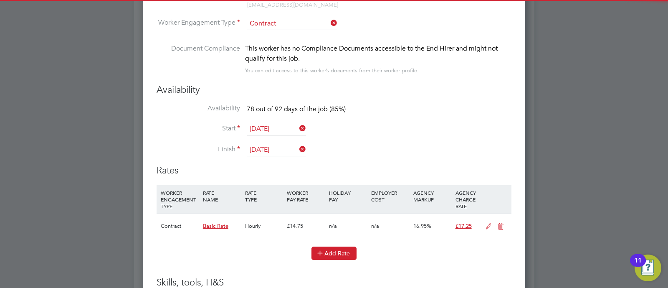
scroll to position [797, 0]
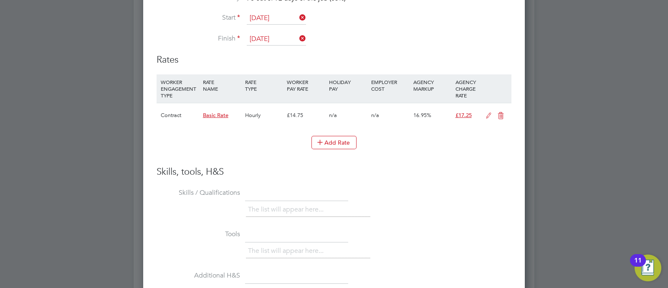
click at [490, 113] on icon at bounding box center [489, 115] width 10 height 7
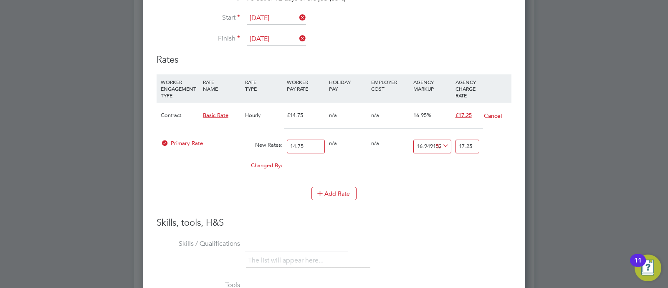
scroll to position [764, 382]
drag, startPoint x: 315, startPoint y: 150, endPoint x: 253, endPoint y: 141, distance: 62.4
click at [254, 141] on div "Primary Rate New Rates: 14.75 0 n/a 0 n/a 16.949152542372882 0 % 17.25" at bounding box center [334, 146] width 355 height 22
type input "1"
type input "1.1694915254237288"
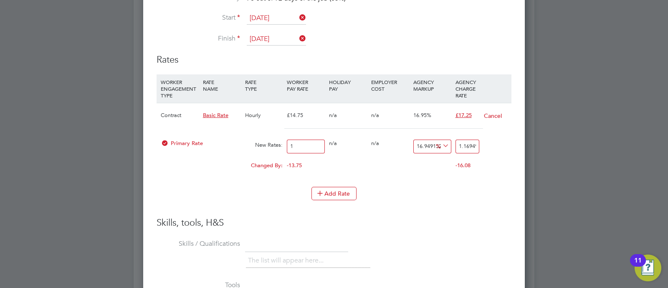
type input "16"
type input "18.71186440677966"
type input "16.2"
type input "18.945762711864408"
type input "16.20"
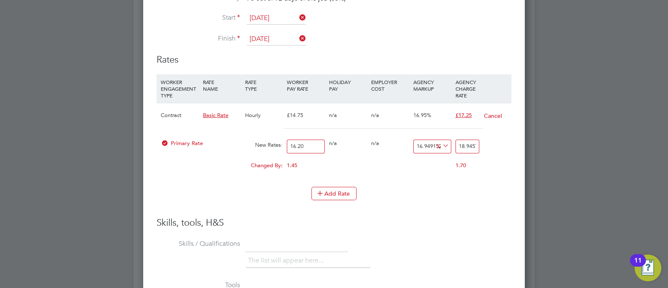
click at [441, 145] on icon at bounding box center [441, 146] width 0 height 12
click at [433, 165] on li "£" at bounding box center [443, 165] width 20 height 11
drag, startPoint x: 414, startPoint y: 145, endPoint x: 494, endPoint y: 148, distance: 79.4
click at [494, 148] on div "Primary Rate New Rates: 16.20 0 n/a 0 n/a 16.949152542372882 2.745762711864408 …" at bounding box center [334, 146] width 355 height 22
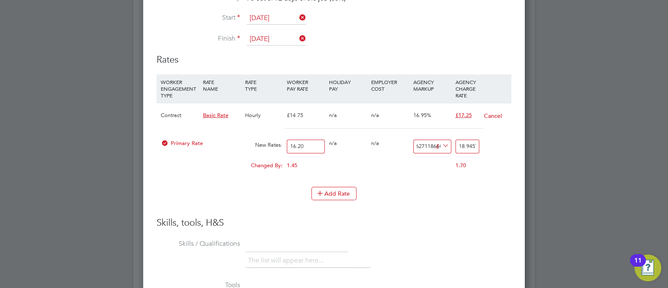
type input "2"
type input "18.2"
type input "2.5"
type input "18.7"
type input "2.50"
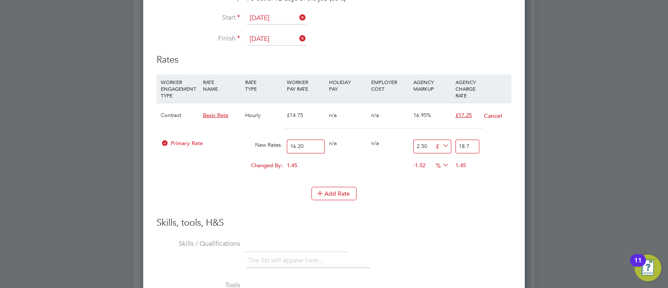
click at [445, 178] on li "WORKER ENGAGEMENT TYPE RATE NAME RATE TYPE WORKER PAY RATE HOLIDAY PAY EMPLOYER…" at bounding box center [334, 130] width 355 height 112
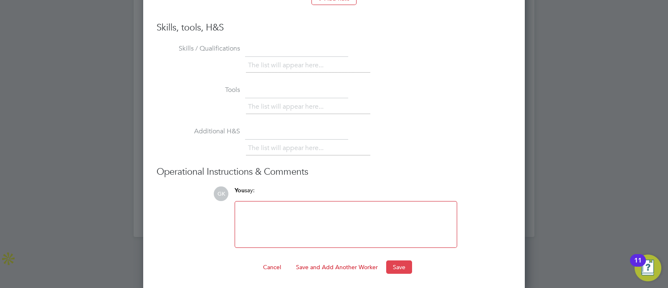
click at [394, 264] on button "Save" at bounding box center [399, 266] width 26 height 13
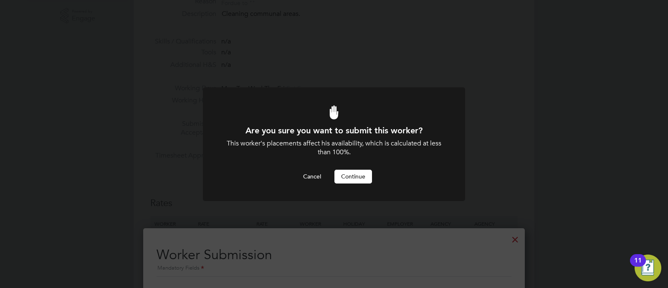
click at [352, 175] on button "Continue" at bounding box center [354, 176] width 38 height 13
